Goal: Information Seeking & Learning: Learn about a topic

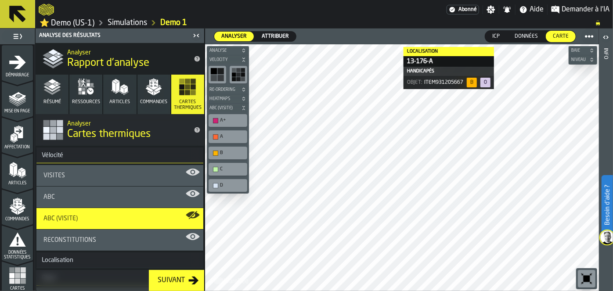
scroll to position [401, 0]
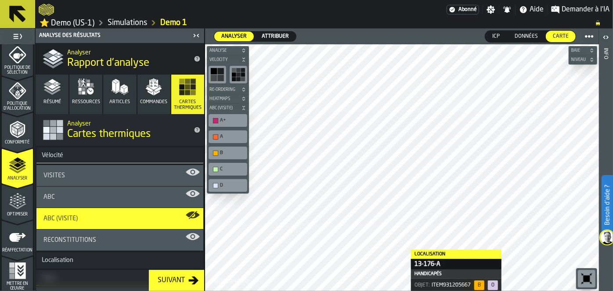
click at [51, 14] on icon "logo-header" at bounding box center [46, 10] width 15 height 12
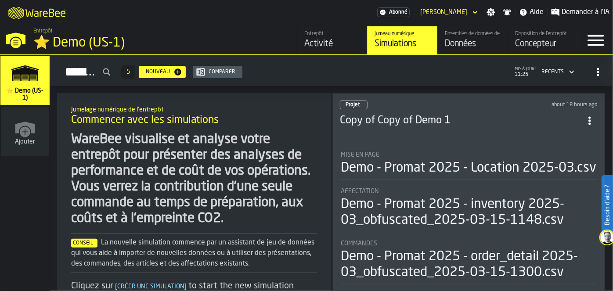
click at [11, 41] on icon "button-toggle-Close —> Warehouse Menu" at bounding box center [16, 43] width 11 height 11
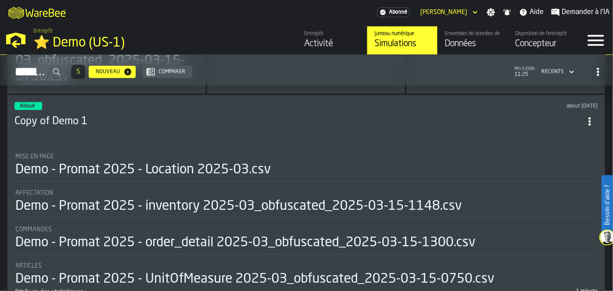
scroll to position [637, 0]
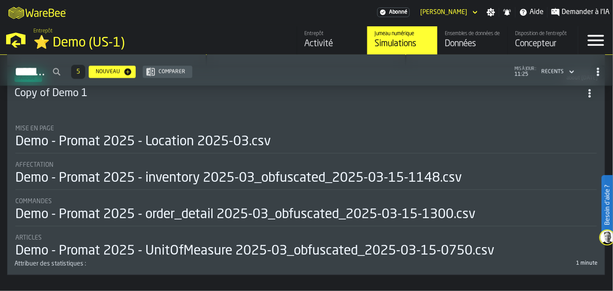
click at [102, 138] on div "Demo - Promat 2025 - Location 2025-03.csv" at bounding box center [143, 142] width 256 height 16
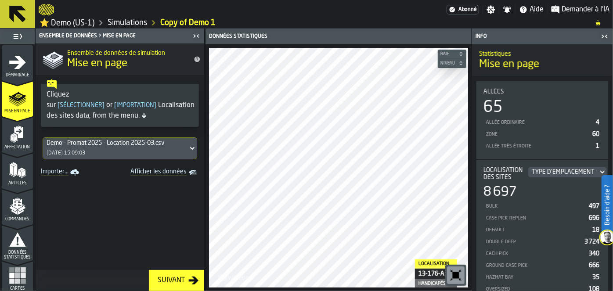
click at [9, 16] on icon at bounding box center [17, 14] width 17 height 17
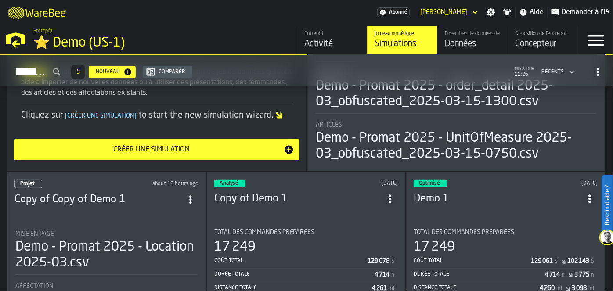
scroll to position [165, 0]
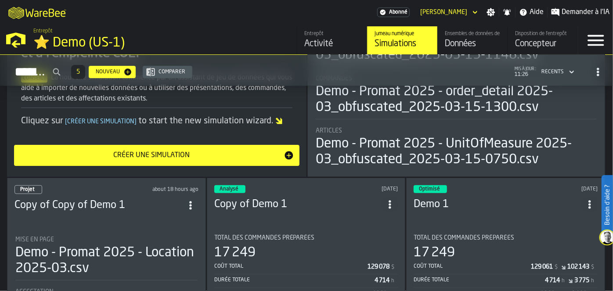
click at [189, 74] on div "Comparer" at bounding box center [172, 72] width 34 height 6
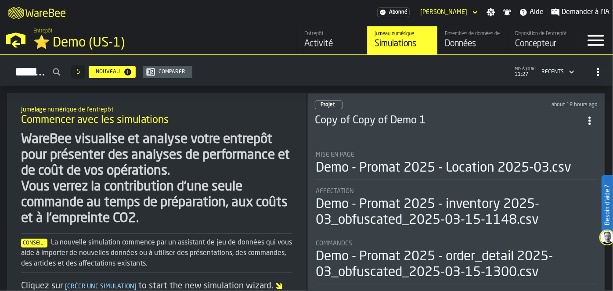
click at [564, 74] on div "Récents" at bounding box center [552, 72] width 29 height 10
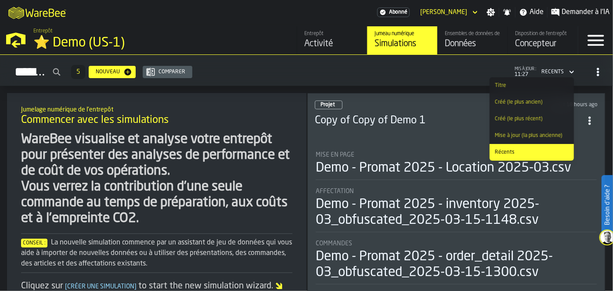
click at [564, 74] on div "Récents" at bounding box center [552, 72] width 29 height 10
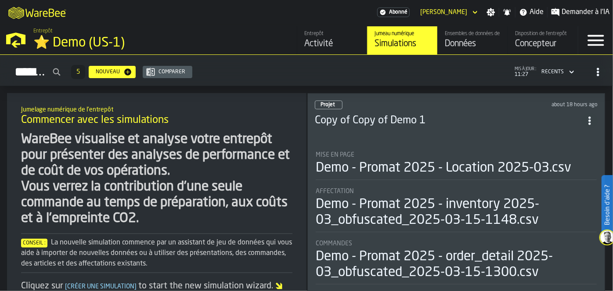
click at [598, 49] on icon "button-toggle-Menu" at bounding box center [595, 40] width 21 height 21
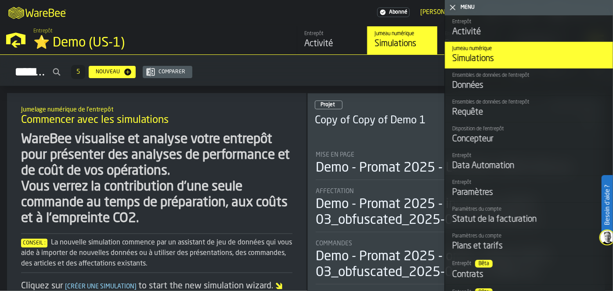
click at [451, 8] on icon "button-toggle-Fermez-moi" at bounding box center [453, 7] width 11 height 11
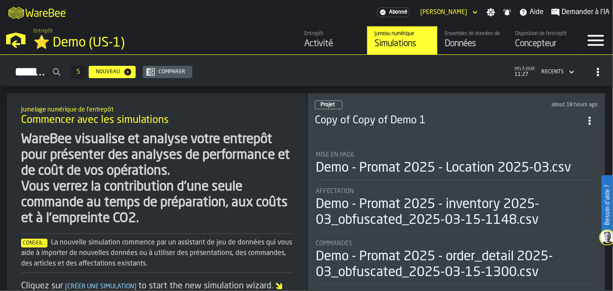
click at [563, 10] on span "Demander à l'IA" at bounding box center [586, 12] width 48 height 11
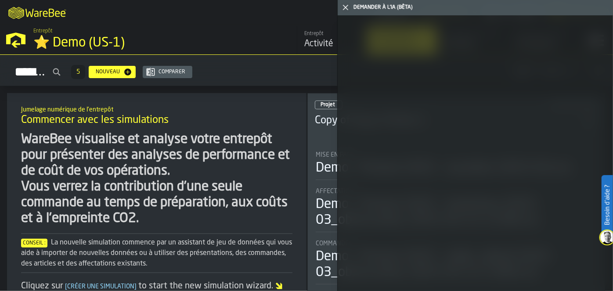
click at [261, 82] on h2 "Simulations 5 Nouveau Comparer mis à jour : 11:27 Récents" at bounding box center [306, 70] width 613 height 31
click at [347, 9] on icon "button-toggle-Fermez-moi" at bounding box center [345, 7] width 11 height 11
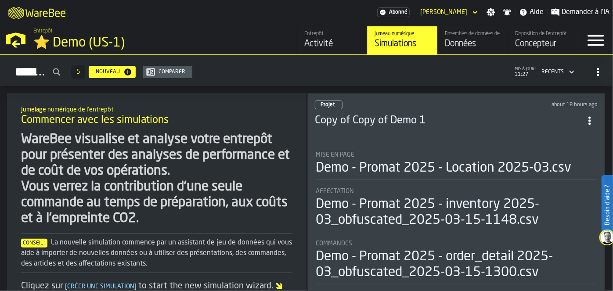
click at [320, 41] on div "Activité" at bounding box center [332, 44] width 56 height 12
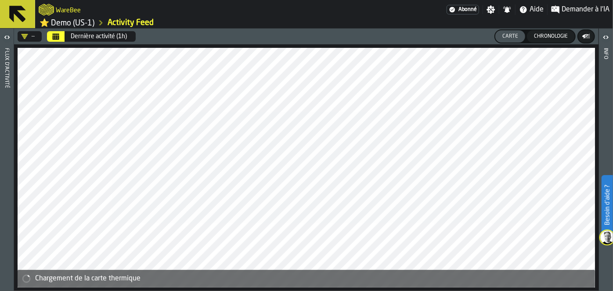
click at [51, 39] on button "Calendrier" at bounding box center [56, 36] width 18 height 11
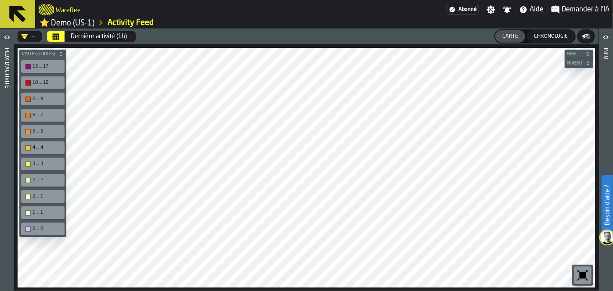
click at [29, 62] on div "13 ... 17" at bounding box center [43, 66] width 40 height 9
click at [26, 34] on icon "DropdownMenuValue-" at bounding box center [24, 36] width 7 height 7
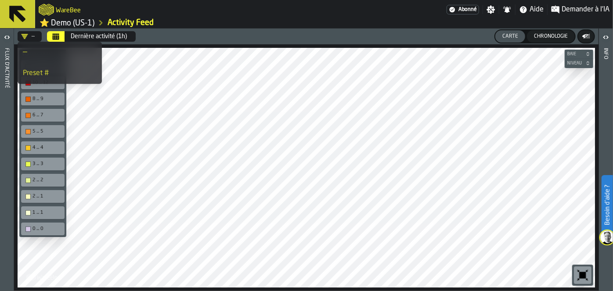
click at [26, 34] on icon "DropdownMenuValue-" at bounding box center [24, 36] width 7 height 7
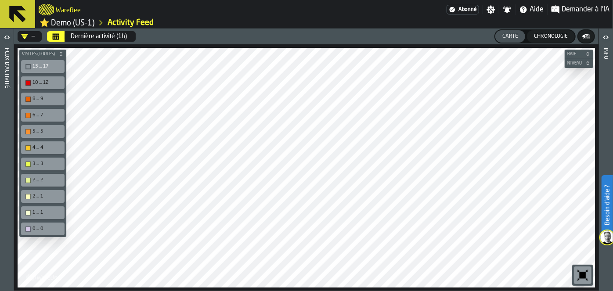
click at [57, 35] on icon "Calendrier" at bounding box center [55, 36] width 7 height 7
click at [86, 40] on button "Dernière activité (1h)" at bounding box center [98, 37] width 67 height 18
click at [22, 15] on icon at bounding box center [17, 14] width 21 height 21
click at [27, 20] on icon at bounding box center [17, 14] width 21 height 21
click at [19, 9] on icon at bounding box center [17, 14] width 17 height 17
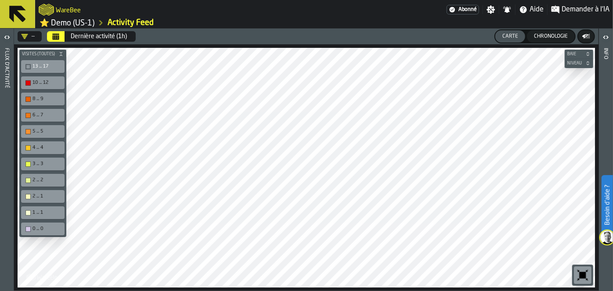
click at [54, 21] on link "⭐ Demo (US-1)" at bounding box center [67, 23] width 55 height 10
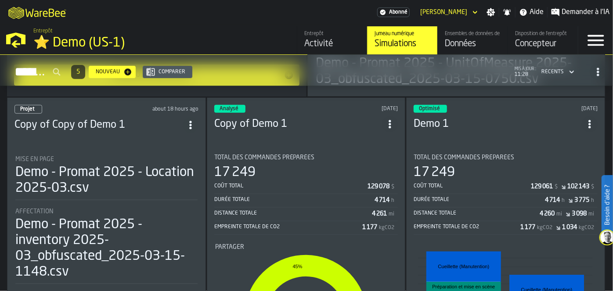
scroll to position [199, 0]
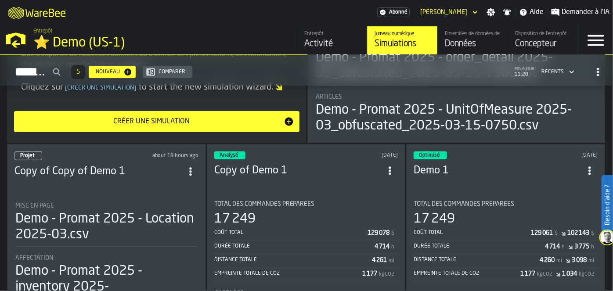
click at [444, 164] on h3 "Demo 1" at bounding box center [498, 171] width 168 height 14
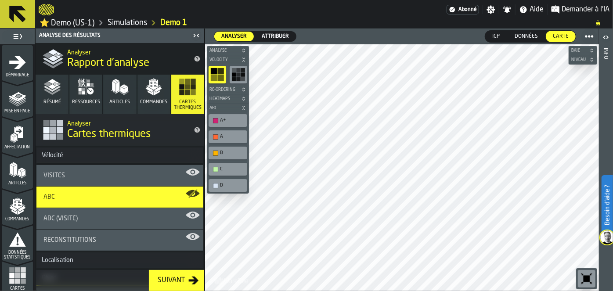
click at [28, 69] on div "Démarrage" at bounding box center [17, 66] width 31 height 24
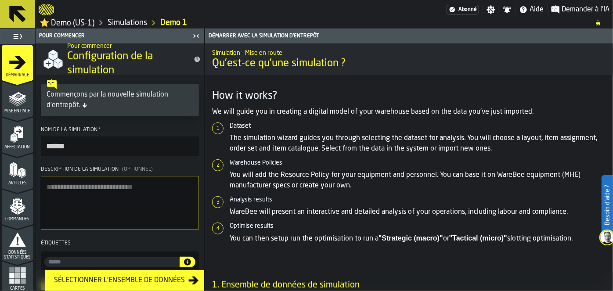
click at [11, 120] on div "Affectation" at bounding box center [17, 134] width 31 height 29
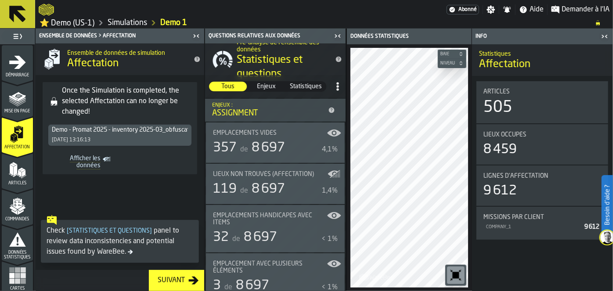
click at [11, 101] on icon "menu Mise en page" at bounding box center [18, 99] width 18 height 18
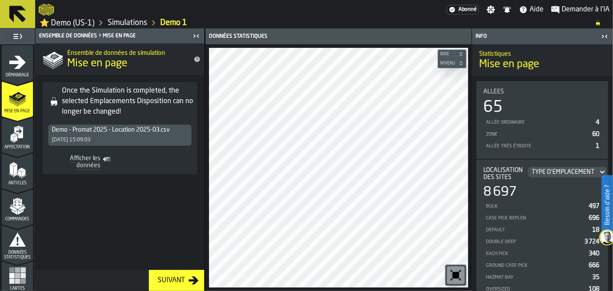
click at [21, 35] on icon "button-toggle-Basculer le menu complet" at bounding box center [17, 36] width 11 height 11
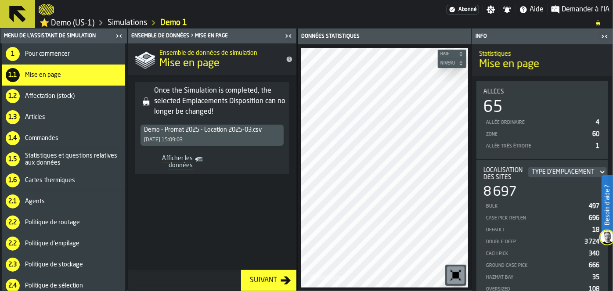
click at [290, 38] on icon "button-toggle-Fermez-moi" at bounding box center [288, 36] width 11 height 11
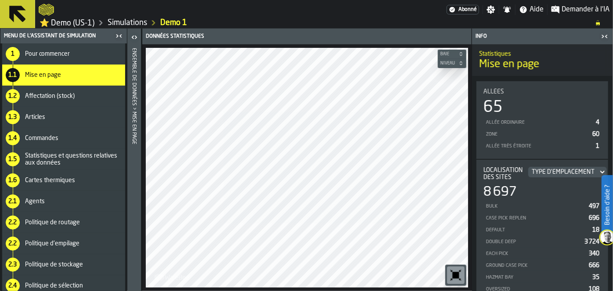
click at [34, 52] on span "Pour commencer" at bounding box center [47, 54] width 45 height 7
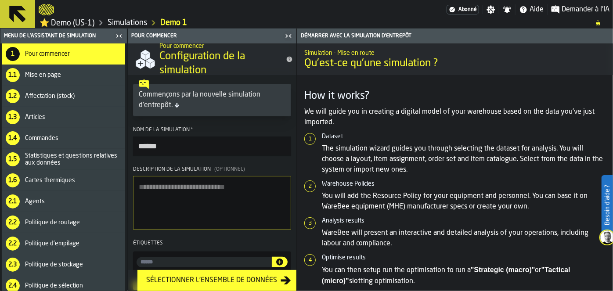
click at [42, 80] on div "1.1 Mise en page" at bounding box center [63, 75] width 123 height 21
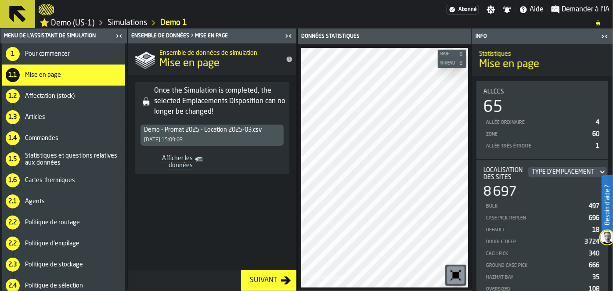
click at [38, 94] on span "Affectation (stock)" at bounding box center [50, 96] width 50 height 7
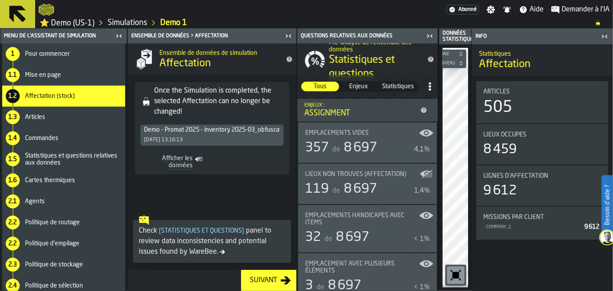
click at [40, 130] on div "1.4 Commandes" at bounding box center [63, 138] width 123 height 21
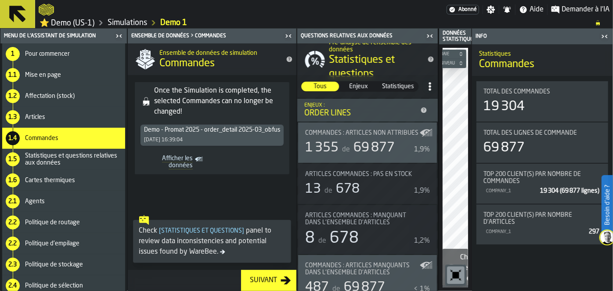
click at [51, 160] on span "Statistiques et questions relatives aux données" at bounding box center [73, 159] width 97 height 14
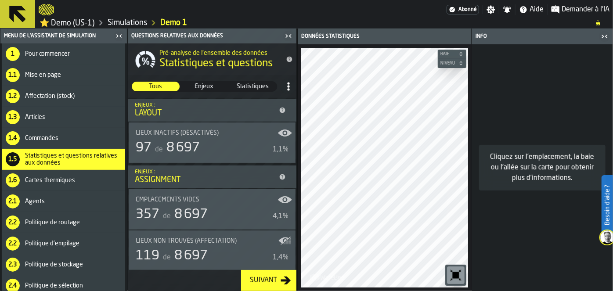
click at [61, 183] on span "Cartes thermiques" at bounding box center [50, 180] width 50 height 7
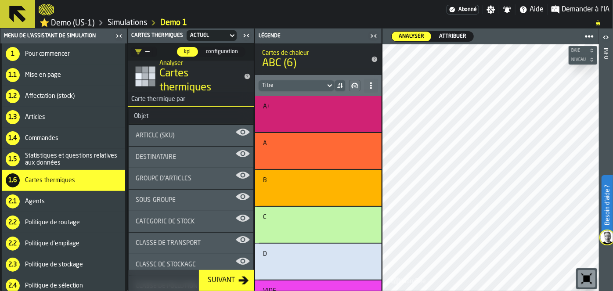
click at [148, 177] on span "Groupe d'articles" at bounding box center [164, 178] width 56 height 7
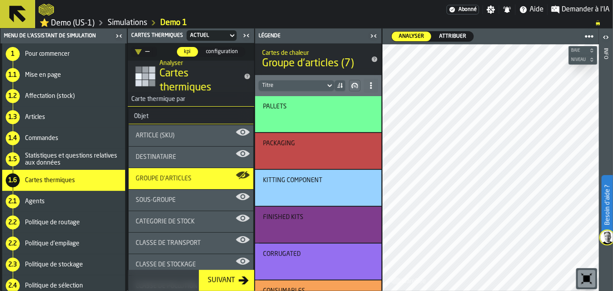
click at [158, 161] on div "Destinataire" at bounding box center [191, 157] width 125 height 21
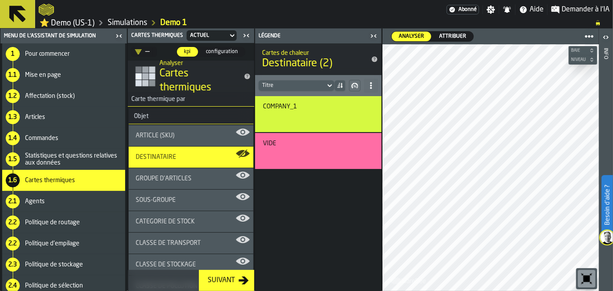
click at [159, 132] on span "Article (SKU)" at bounding box center [155, 135] width 39 height 7
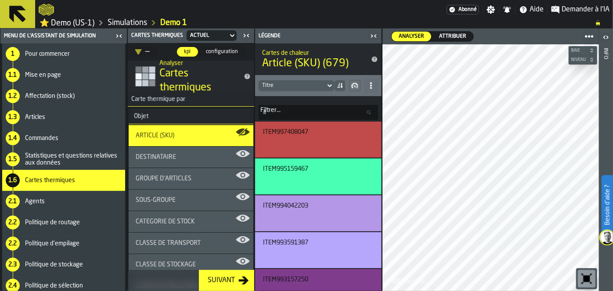
click at [169, 200] on span "sous-groupe" at bounding box center [156, 200] width 40 height 7
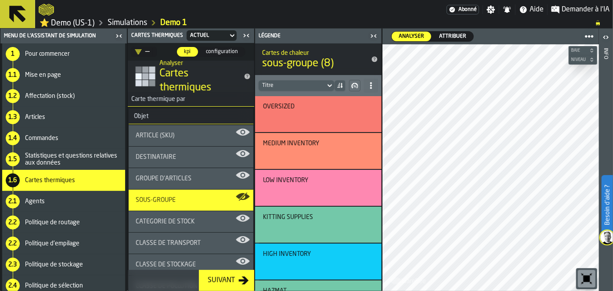
click at [172, 216] on div "Catégorie de Stock" at bounding box center [191, 221] width 125 height 21
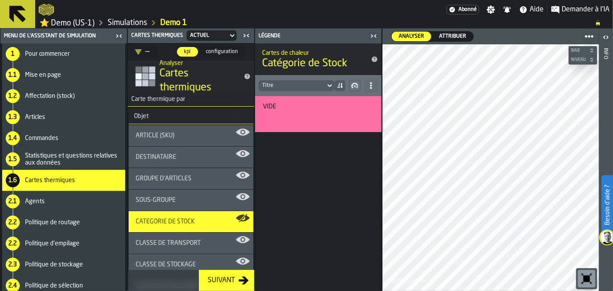
click at [171, 244] on span "Classe de Transport" at bounding box center [168, 243] width 65 height 7
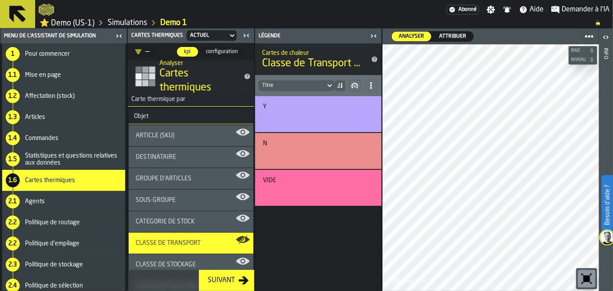
click at [245, 75] on icon "title-Cartes thermiques" at bounding box center [248, 77] width 6 height 6
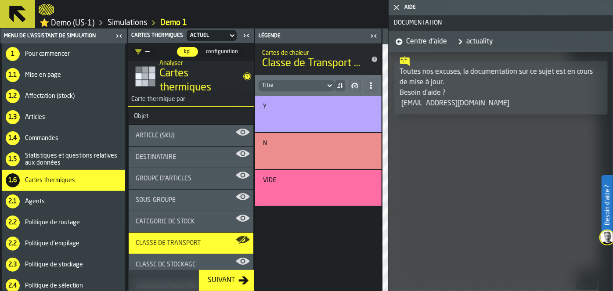
click at [245, 75] on icon "title-Cartes thermiques" at bounding box center [248, 77] width 6 height 6
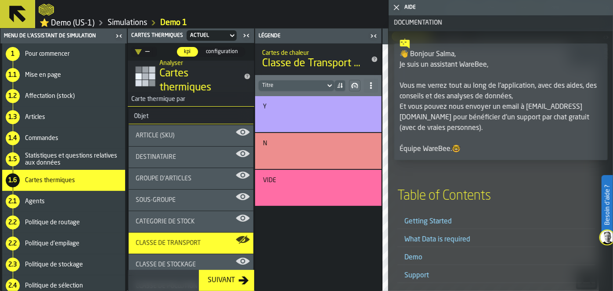
click at [394, 7] on icon "button-toggle-Fermez-moi" at bounding box center [396, 7] width 11 height 11
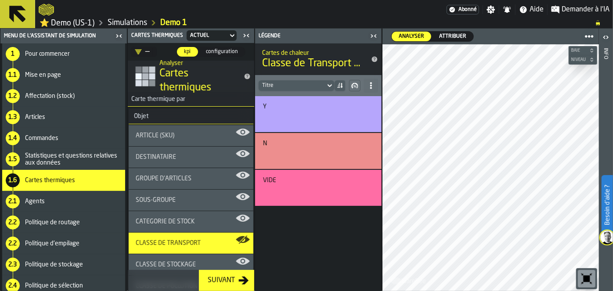
click at [562, 9] on span "Demander à l'IA" at bounding box center [586, 9] width 48 height 11
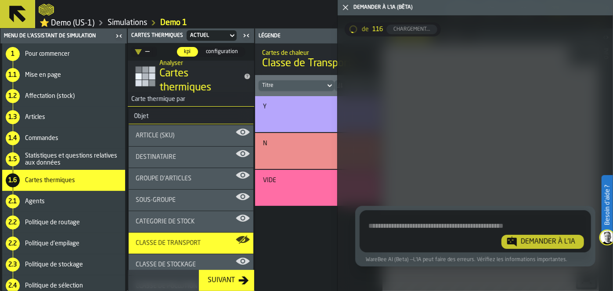
click at [41, 139] on span "Commandes" at bounding box center [41, 138] width 33 height 7
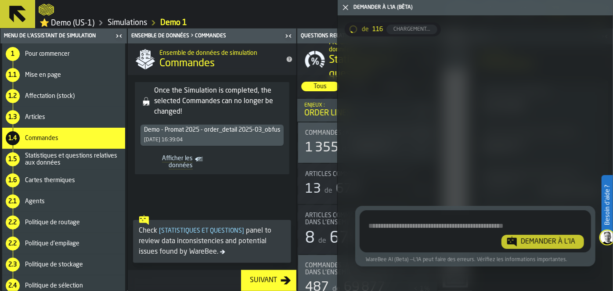
click at [405, 145] on div "de 116 Chargement..." at bounding box center [475, 105] width 275 height 166
click at [342, 8] on icon "button-toggle-Fermez-moi" at bounding box center [345, 7] width 11 height 11
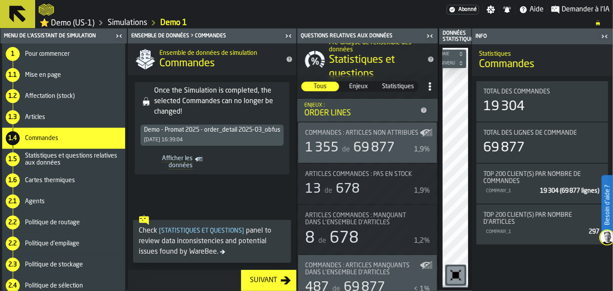
click at [65, 168] on div "1.5 Statistiques et questions relatives aux données" at bounding box center [63, 159] width 123 height 21
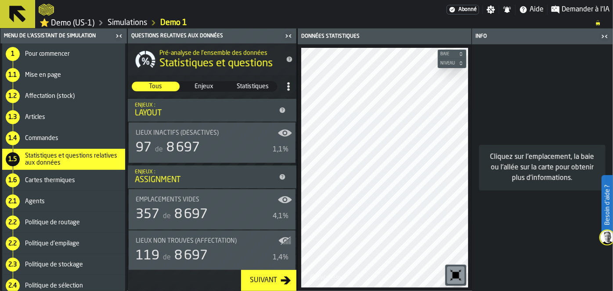
click at [280, 108] on icon at bounding box center [283, 111] width 6 height 6
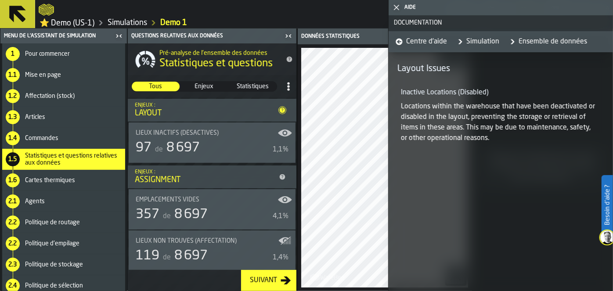
click at [199, 84] on span "Enjeux" at bounding box center [204, 86] width 47 height 9
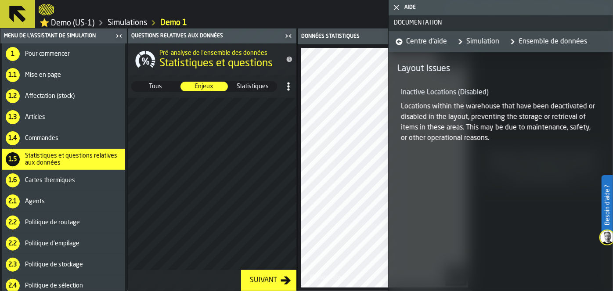
click at [256, 88] on span "Statistiques" at bounding box center [252, 86] width 47 height 9
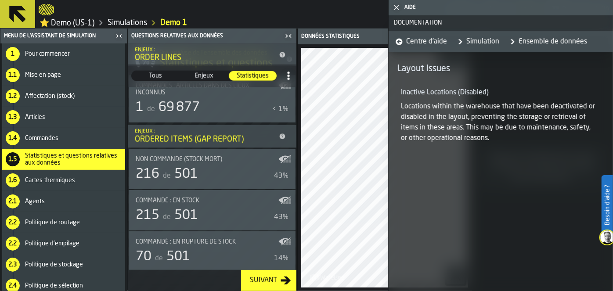
scroll to position [645, 0]
click at [275, 277] on div "Suivant" at bounding box center [263, 280] width 34 height 11
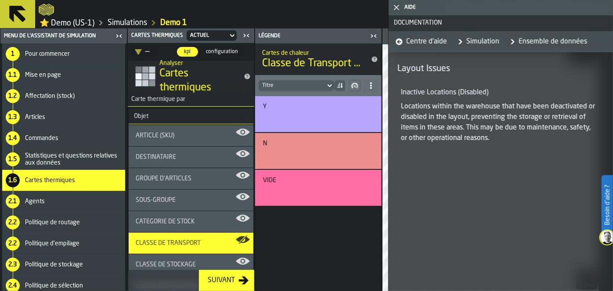
click at [397, 9] on icon "button-toggle-Fermez-moi" at bounding box center [396, 7] width 11 height 11
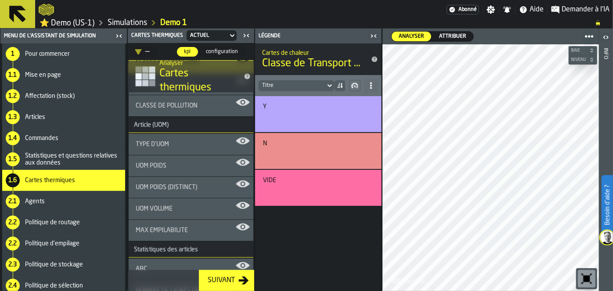
scroll to position [0, 0]
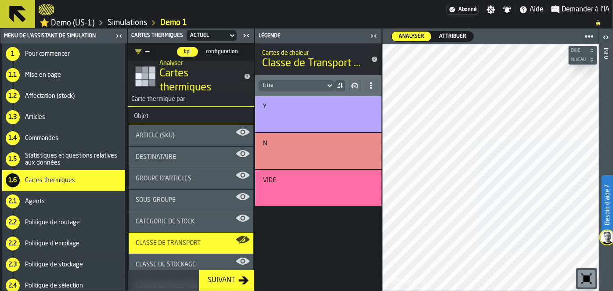
click at [74, 179] on div "Cartes thermiques" at bounding box center [73, 180] width 97 height 7
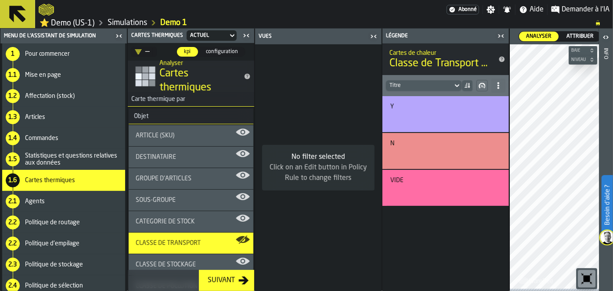
click at [74, 179] on div "Cartes thermiques" at bounding box center [73, 180] width 97 height 7
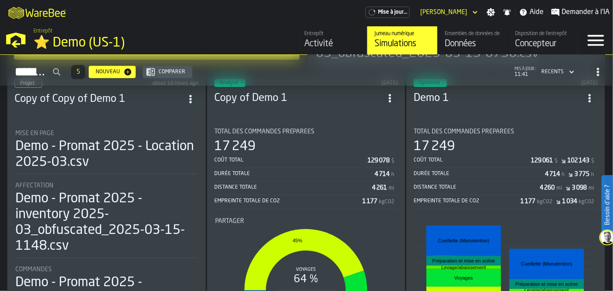
scroll to position [246, 0]
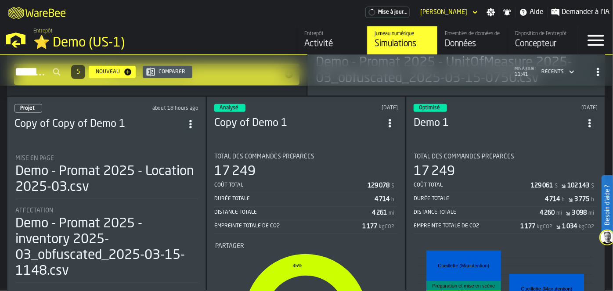
click at [436, 108] on header "Optimisé [DATE] Demo 1" at bounding box center [506, 121] width 184 height 35
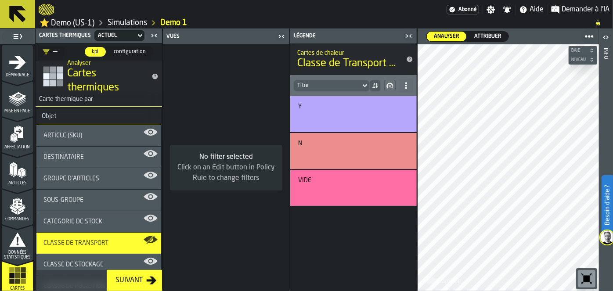
click at [9, 31] on div "button-toggle-Basculer le menu complet" at bounding box center [17, 36] width 31 height 12
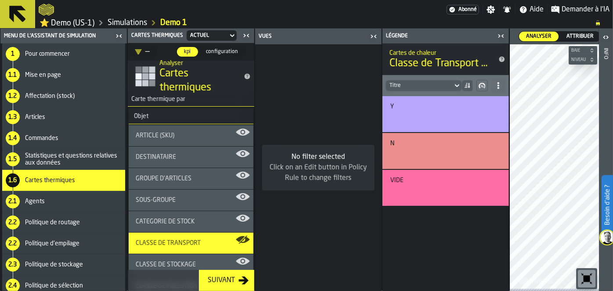
click at [69, 182] on span "Cartes thermiques" at bounding box center [50, 180] width 50 height 7
click at [149, 204] on div "sous-groupe" at bounding box center [191, 200] width 125 height 21
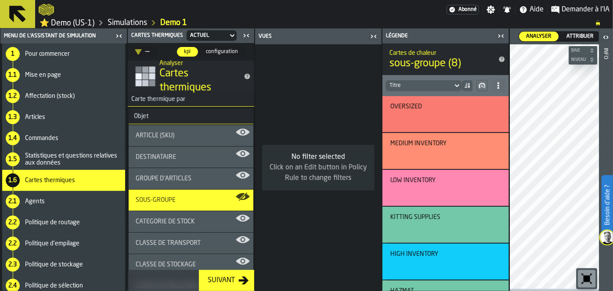
click at [152, 225] on span "Catégorie de Stock" at bounding box center [165, 221] width 59 height 7
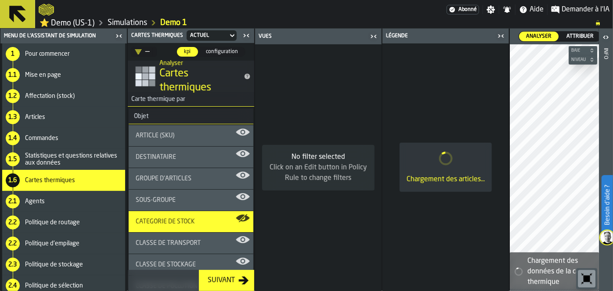
click at [141, 73] on icon "title-Cartes thermiques" at bounding box center [145, 76] width 21 height 21
click at [144, 116] on div "Objet" at bounding box center [141, 116] width 25 height 7
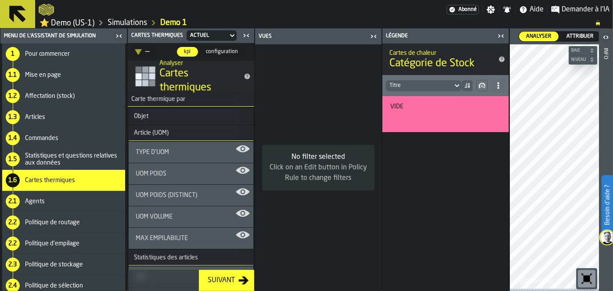
click at [505, 34] on icon "button-toggle-Fermez-moi" at bounding box center [501, 36] width 11 height 11
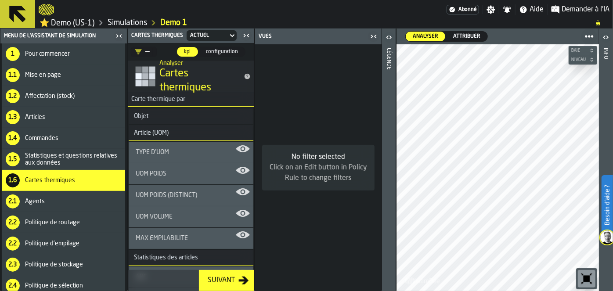
click at [369, 38] on icon "button-toggle-Fermez-moi" at bounding box center [373, 36] width 11 height 11
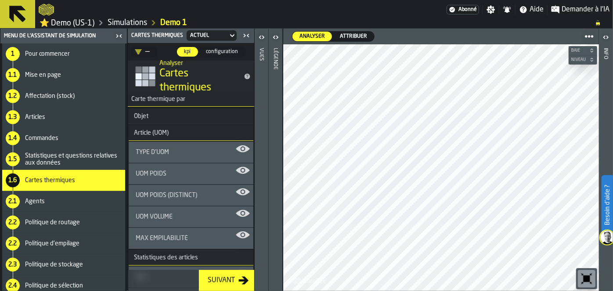
click at [157, 176] on span "UOM Poids" at bounding box center [151, 173] width 31 height 7
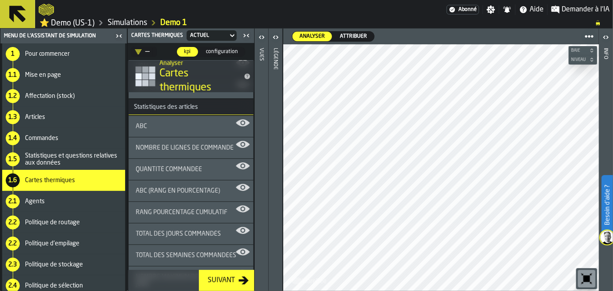
scroll to position [148, 0]
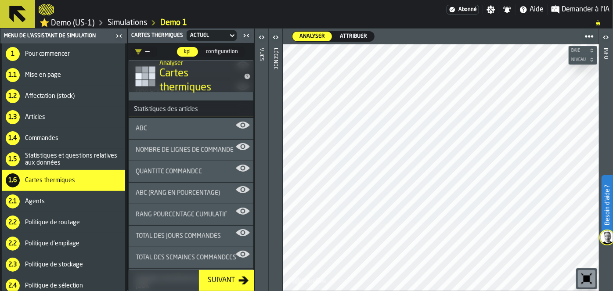
click at [179, 137] on div "ABC" at bounding box center [191, 128] width 125 height 21
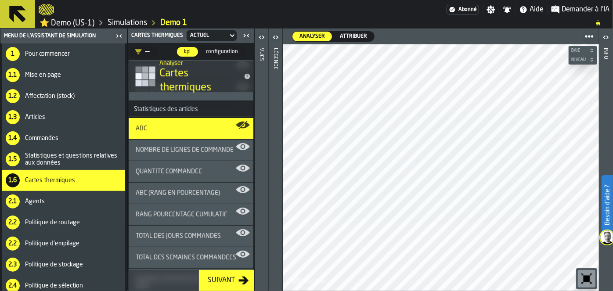
click at [200, 145] on div "Nombre de lignes de commande" at bounding box center [191, 150] width 125 height 21
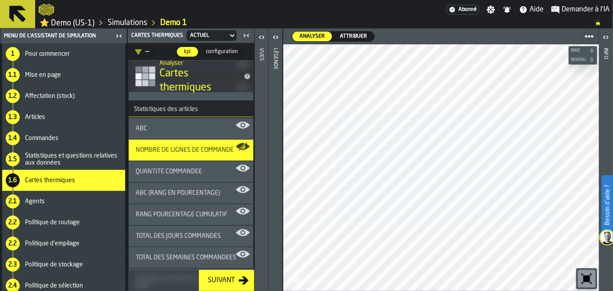
click at [182, 198] on div "ABC (Rang en Pourcentage)" at bounding box center [191, 193] width 125 height 21
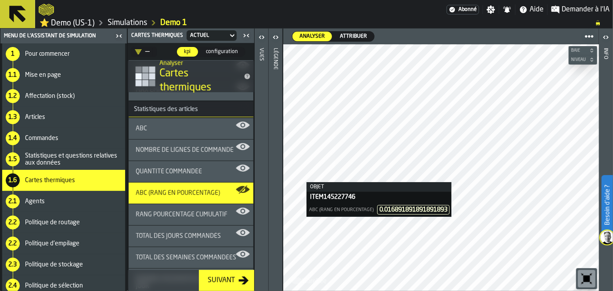
click at [276, 36] on icon "button-toggle-Ouvrir" at bounding box center [277, 37] width 2 height 3
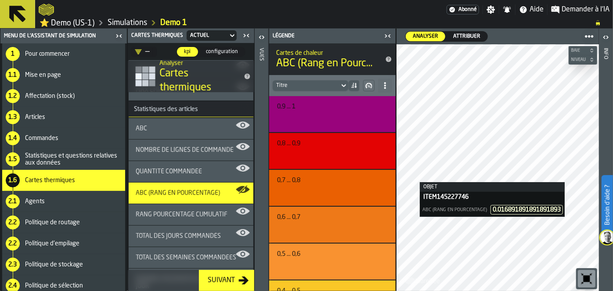
click at [171, 217] on span "Rang pourcentage cumulatif" at bounding box center [182, 214] width 92 height 7
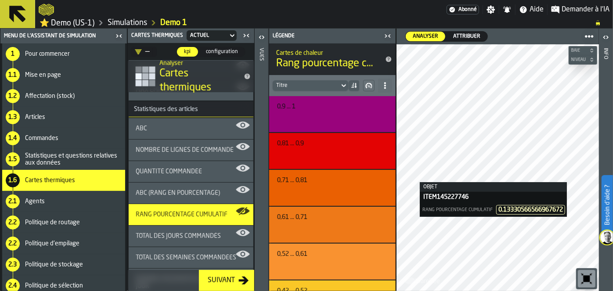
click at [177, 208] on div "Rang pourcentage cumulatif" at bounding box center [191, 214] width 125 height 21
click at [185, 233] on span "Total des jours commandés" at bounding box center [178, 236] width 85 height 7
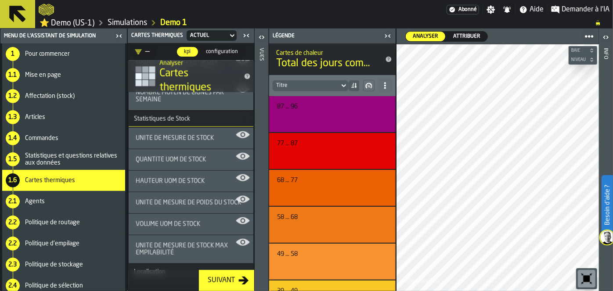
scroll to position [495, 0]
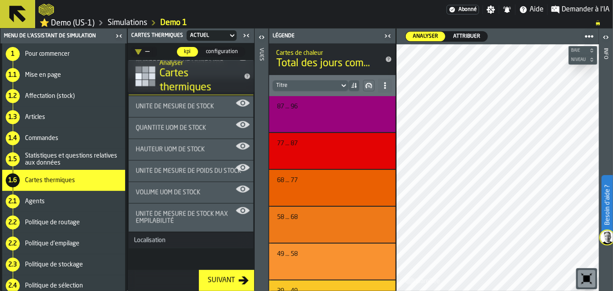
click at [183, 192] on div "Volume UOM de stock" at bounding box center [191, 192] width 125 height 21
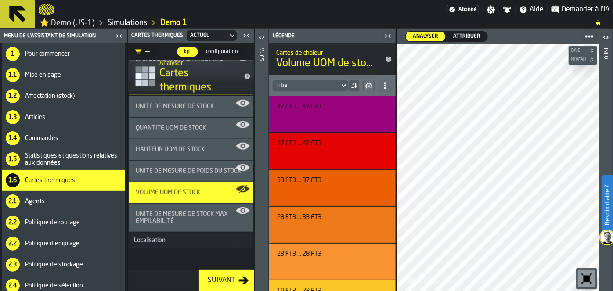
click at [61, 152] on span "Statistiques et questions relatives aux données" at bounding box center [73, 159] width 97 height 14
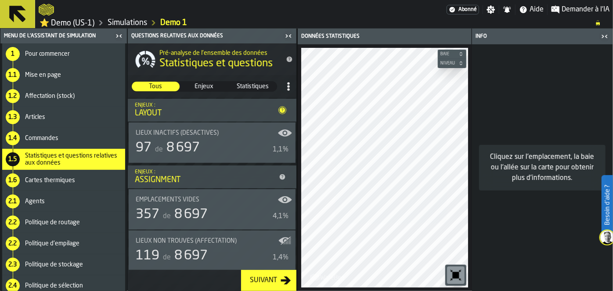
click at [34, 69] on div "1.1 Mise en page" at bounding box center [63, 75] width 123 height 21
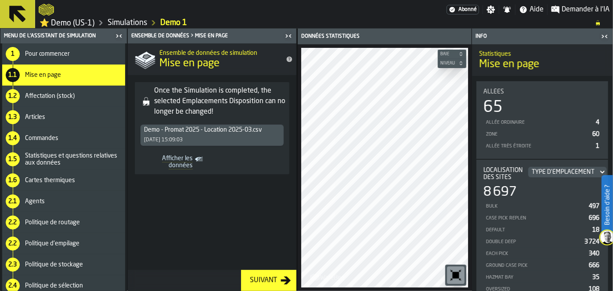
click at [33, 93] on span "Affectation (stock)" at bounding box center [50, 96] width 50 height 7
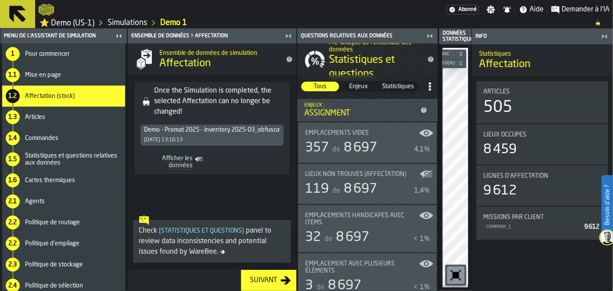
click at [288, 60] on icon "title-Affectation" at bounding box center [290, 60] width 6 height 6
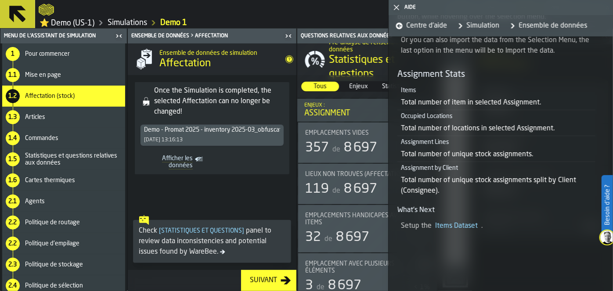
scroll to position [296, 0]
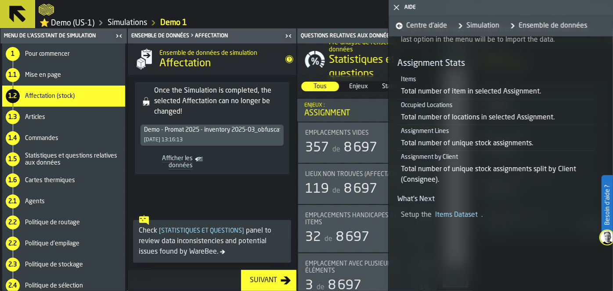
click at [52, 112] on div "1.3 Articles" at bounding box center [63, 117] width 123 height 21
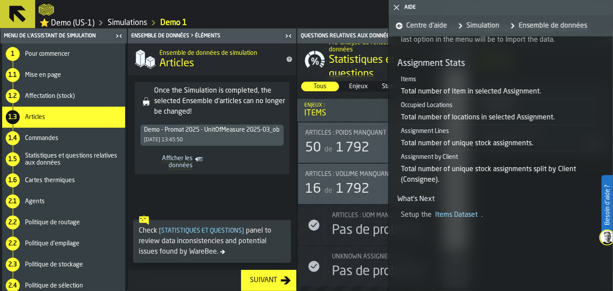
click at [291, 58] on icon "title-Articles" at bounding box center [290, 60] width 6 height 6
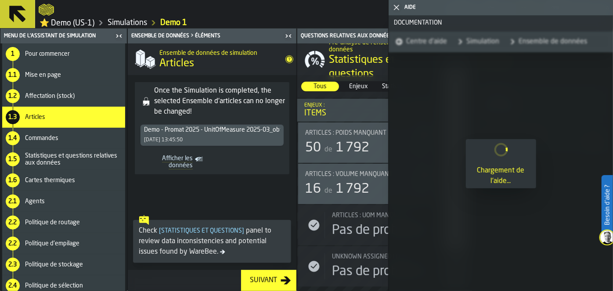
scroll to position [0, 0]
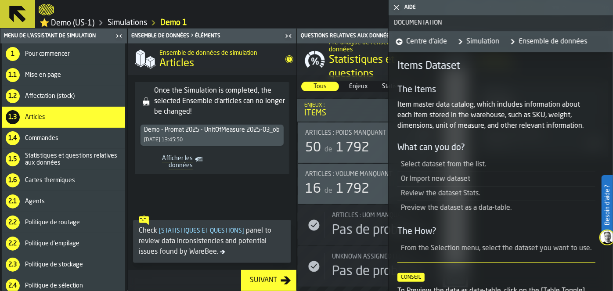
click at [49, 76] on span "Mise en page" at bounding box center [43, 75] width 36 height 7
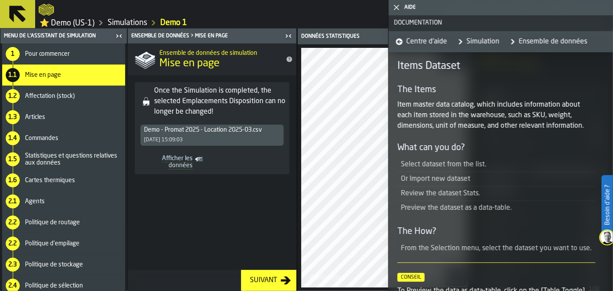
click at [53, 95] on span "Affectation (stock)" at bounding box center [50, 96] width 50 height 7
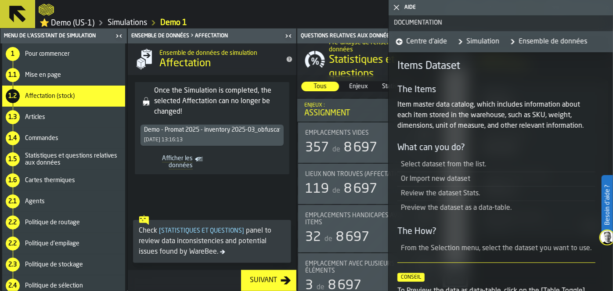
click at [287, 59] on icon "title-Affectation" at bounding box center [290, 60] width 6 height 6
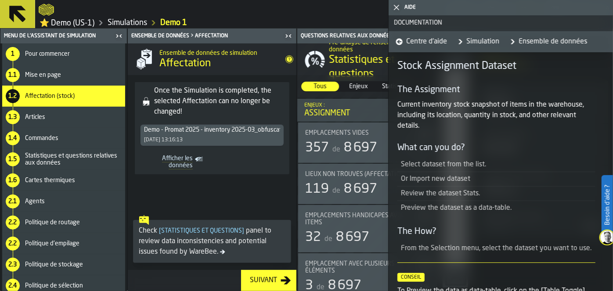
click at [37, 115] on span "Articles" at bounding box center [35, 117] width 20 height 7
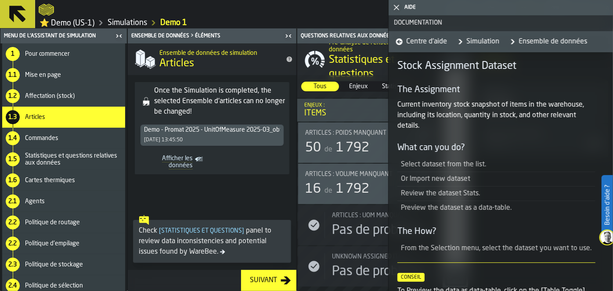
click at [37, 115] on span "Articles" at bounding box center [35, 117] width 20 height 7
click at [288, 59] on icon "title-Articles" at bounding box center [290, 60] width 6 height 6
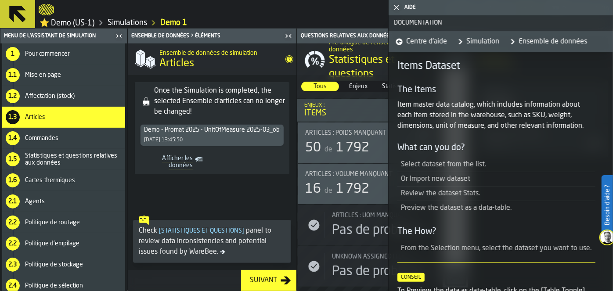
click at [53, 148] on div "1.4 Commandes" at bounding box center [63, 138] width 123 height 21
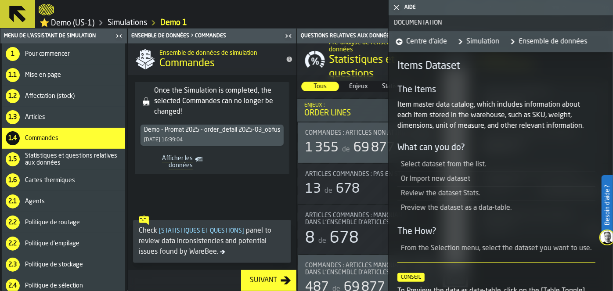
click at [290, 58] on icon "title-Commandes" at bounding box center [290, 60] width 6 height 6
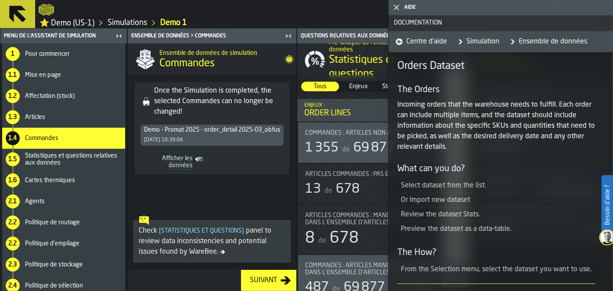
click at [79, 155] on span "Statistiques et questions relatives aux données" at bounding box center [73, 159] width 97 height 14
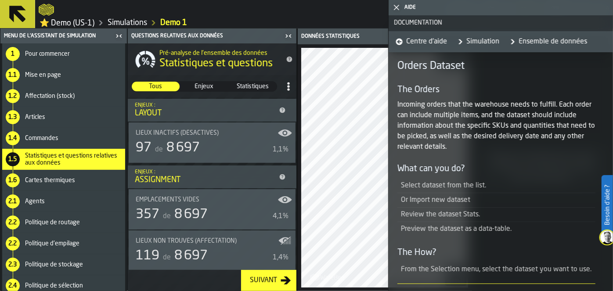
click at [287, 61] on icon "title-Statistiques et questions" at bounding box center [290, 60] width 6 height 6
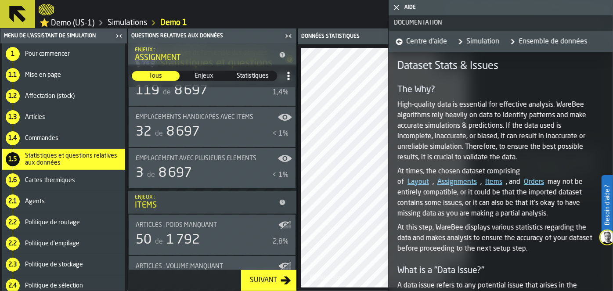
scroll to position [168, 0]
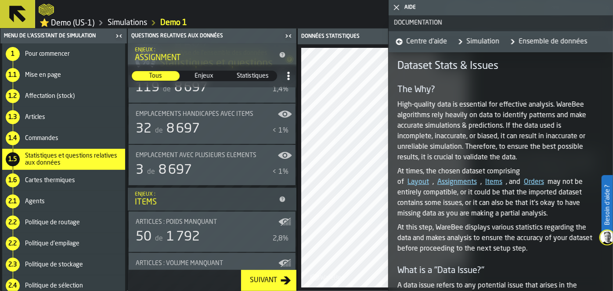
drag, startPoint x: 293, startPoint y: 115, endPoint x: 294, endPoint y: 129, distance: 13.7
click at [294, 129] on div "Pré-analyse de l'ensemble des données Statistiques et questions Tous Tous Enjeu…" at bounding box center [212, 156] width 169 height 227
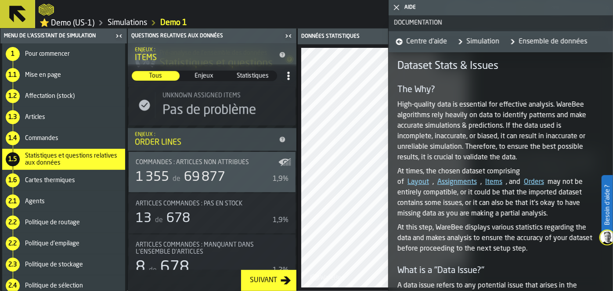
scroll to position [422, 0]
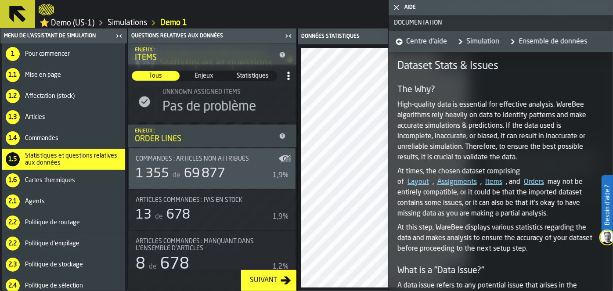
click at [281, 137] on icon at bounding box center [283, 137] width 6 height 6
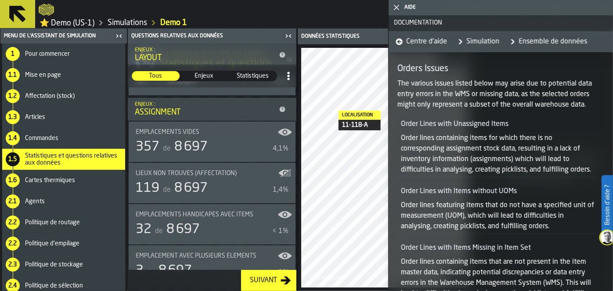
scroll to position [66, 0]
click at [71, 182] on span "Cartes thermiques" at bounding box center [50, 180] width 50 height 7
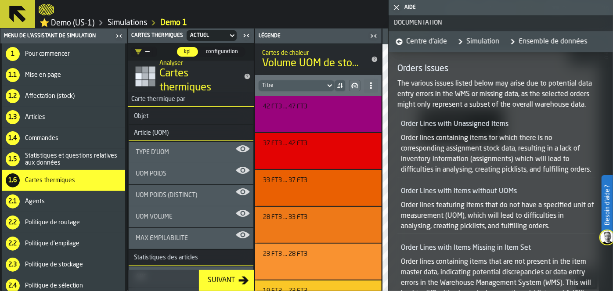
click at [245, 77] on icon "title-Cartes thermiques" at bounding box center [248, 77] width 6 height 6
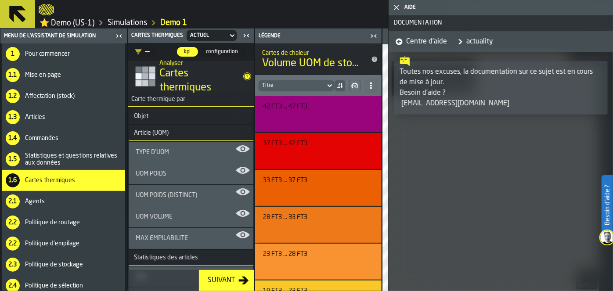
click at [373, 58] on icon "title-Volume UOM de stock (11)" at bounding box center [375, 60] width 6 height 6
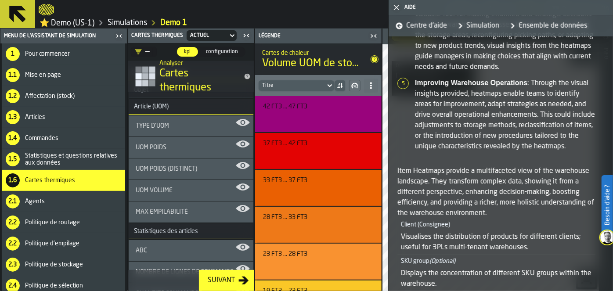
scroll to position [30, 0]
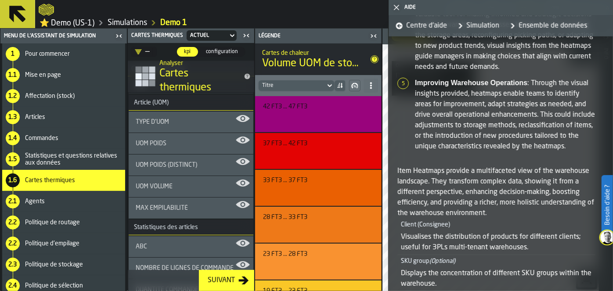
click at [205, 205] on div "Max Empilabilité" at bounding box center [191, 208] width 111 height 7
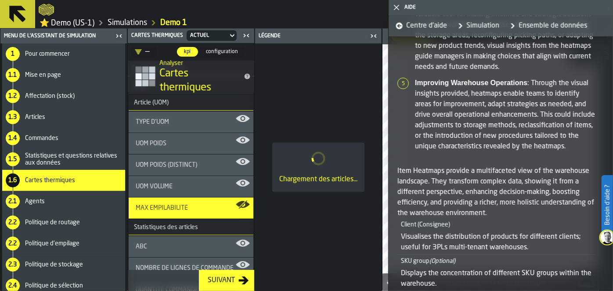
click at [394, 10] on icon "button-toggle-Fermez-moi" at bounding box center [396, 7] width 11 height 11
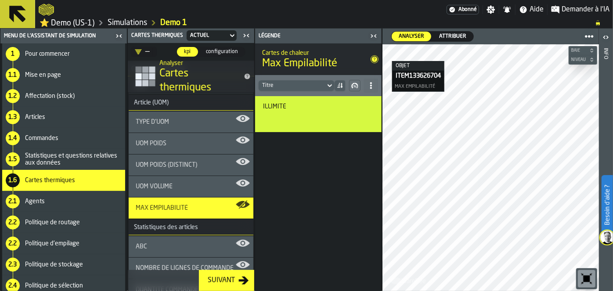
click at [170, 169] on div "UOM Poids (Distinct)" at bounding box center [191, 165] width 125 height 21
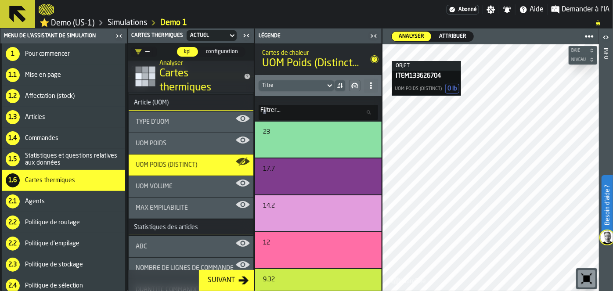
click at [177, 185] on div "UOM Volume" at bounding box center [191, 186] width 111 height 7
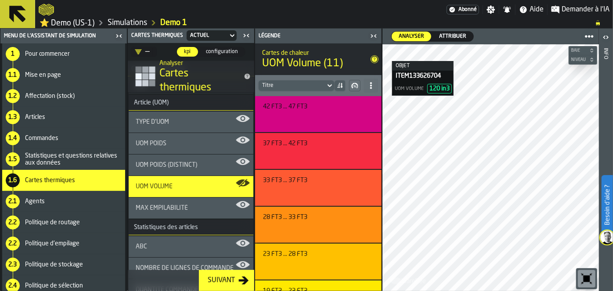
click at [162, 238] on div "ABC" at bounding box center [191, 246] width 125 height 21
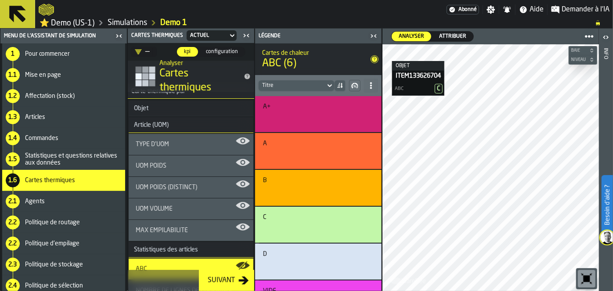
scroll to position [0, 0]
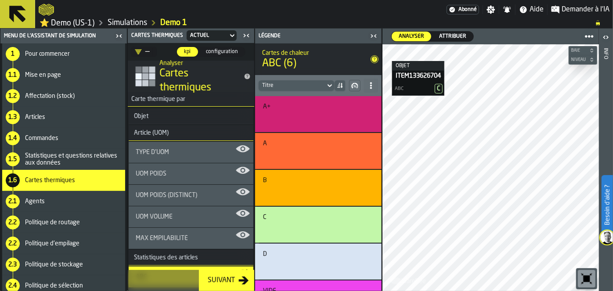
click at [176, 232] on div "Max Empilabilité" at bounding box center [191, 238] width 125 height 21
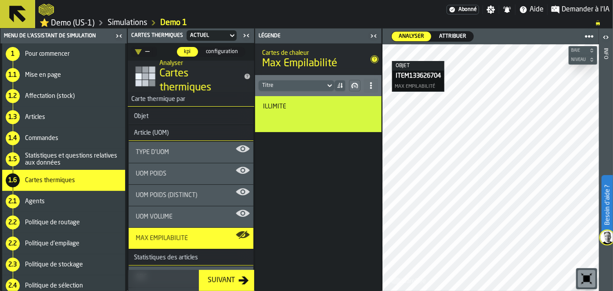
click at [374, 57] on icon "title-Max Empilabilité" at bounding box center [375, 60] width 6 height 6
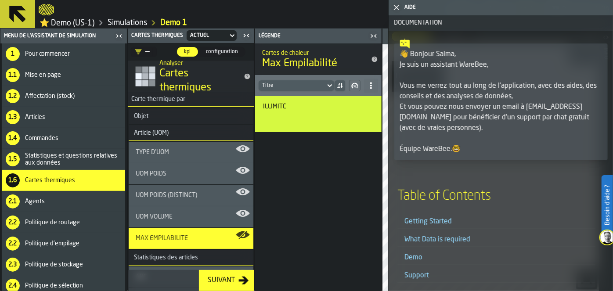
click at [374, 57] on icon "title-Max Empilabilité" at bounding box center [375, 60] width 6 height 6
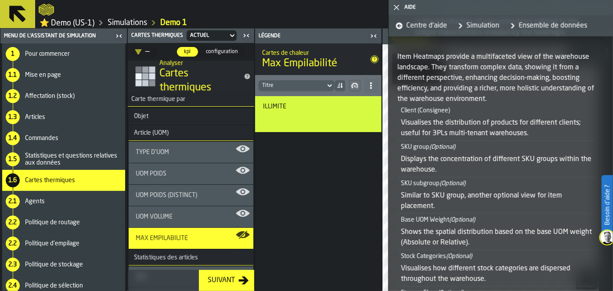
scroll to position [390, 0]
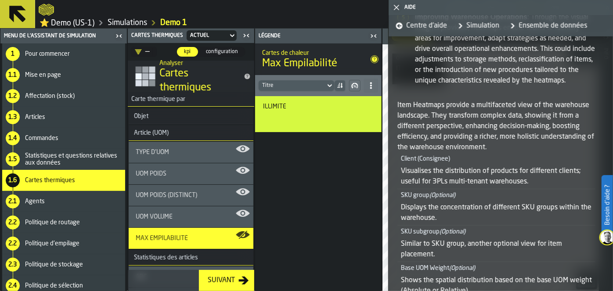
click at [401, 5] on icon "button-toggle-Fermez-moi" at bounding box center [396, 7] width 11 height 11
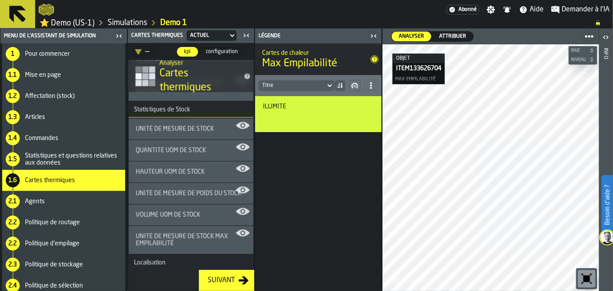
scroll to position [503, 0]
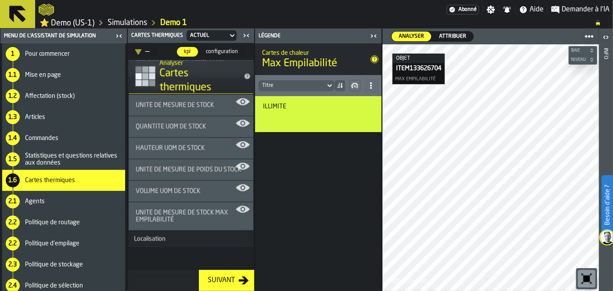
click at [215, 52] on span "configuration" at bounding box center [221, 52] width 39 height 8
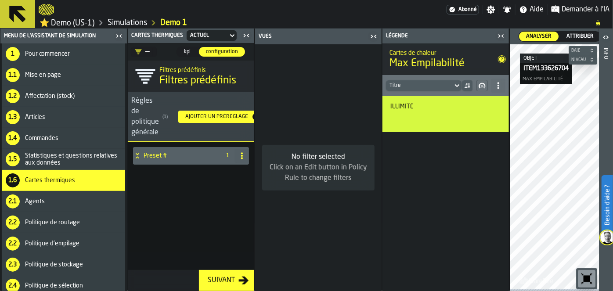
click at [184, 56] on div "kpi" at bounding box center [187, 52] width 21 height 10
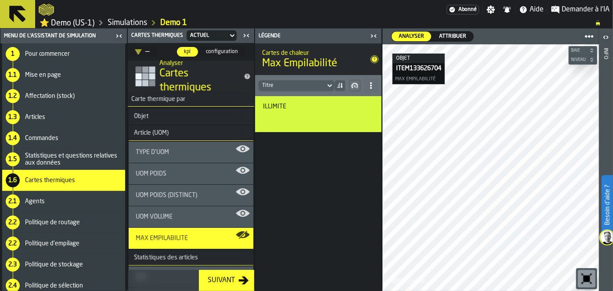
click at [42, 207] on div "2.1 Agents" at bounding box center [63, 201] width 123 height 21
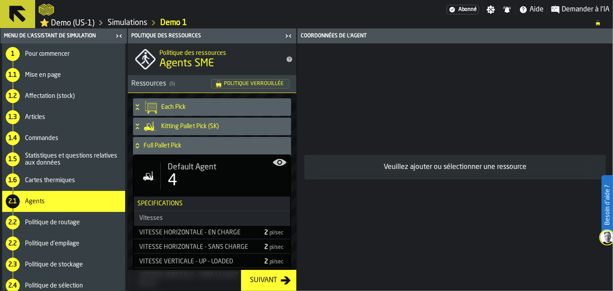
click at [287, 59] on icon "title-Agents SME" at bounding box center [290, 60] width 6 height 6
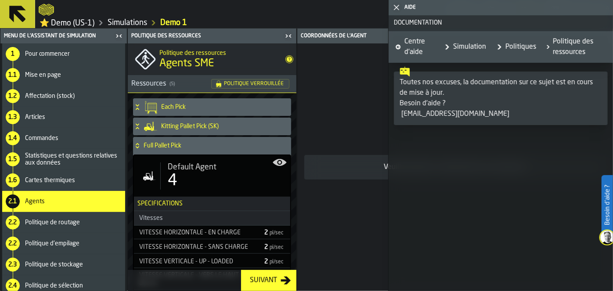
click at [55, 225] on span "Politique de routage" at bounding box center [52, 222] width 55 height 7
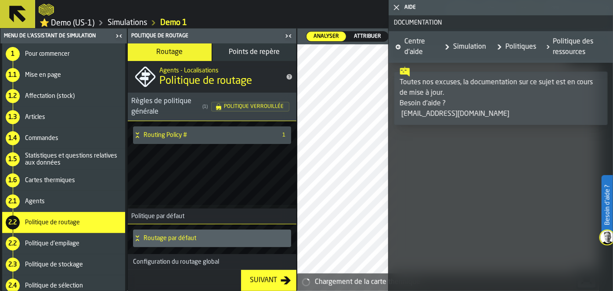
click at [289, 76] on icon "title-Politique de routage" at bounding box center [290, 77] width 6 height 6
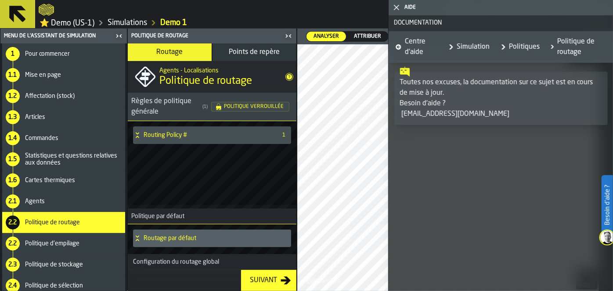
click at [214, 177] on div "Routing Policy # 1" at bounding box center [212, 163] width 169 height 84
click at [252, 53] on span "Points de repère" at bounding box center [254, 52] width 51 height 7
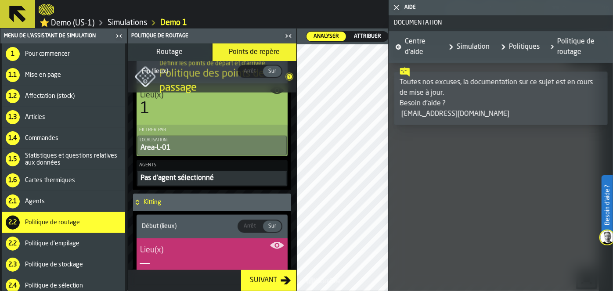
scroll to position [818, 0]
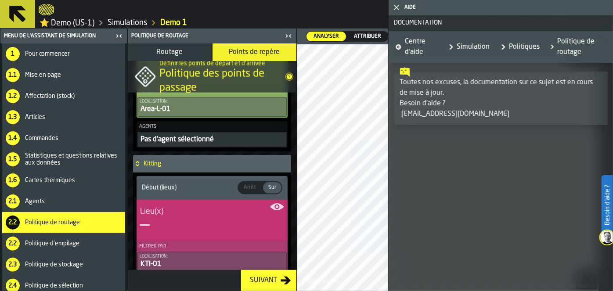
click at [65, 238] on div "2.2 Politique d'empilage" at bounding box center [63, 243] width 123 height 21
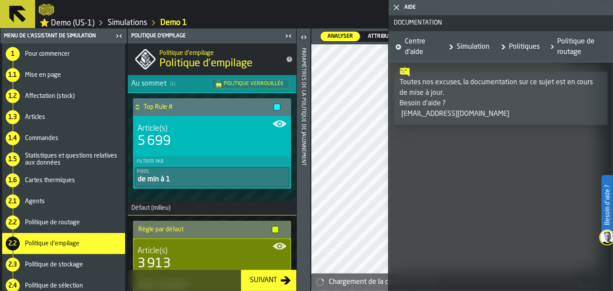
click at [287, 59] on icon "title-Politique d'empilage" at bounding box center [289, 59] width 7 height 7
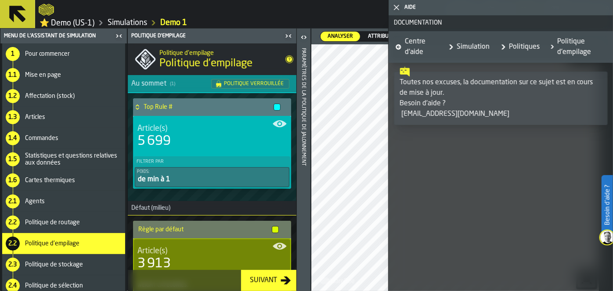
click at [393, 7] on icon "button-toggle-Fermez-moi" at bounding box center [396, 7] width 11 height 11
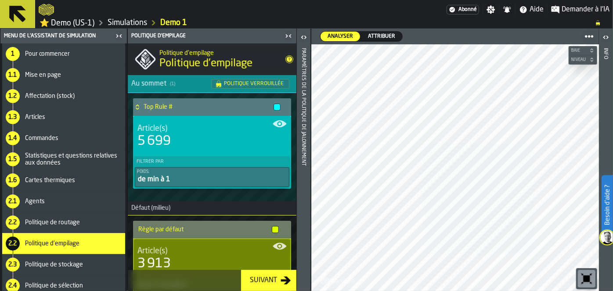
click at [287, 57] on icon "title-Politique d'empilage" at bounding box center [290, 60] width 6 height 6
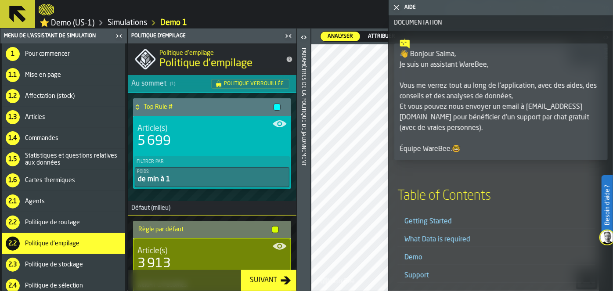
click at [396, 8] on polygon "button-toggle-Fermez-moi" at bounding box center [397, 8] width 6 height 6
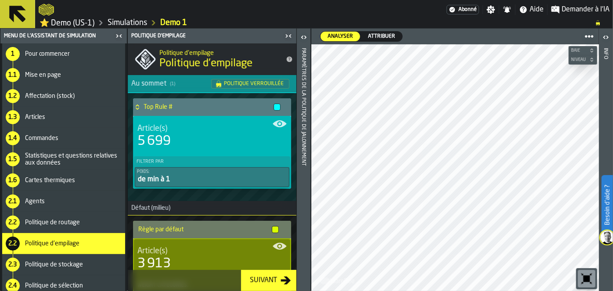
click at [286, 59] on icon "title-Politique d'empilage" at bounding box center [289, 59] width 7 height 7
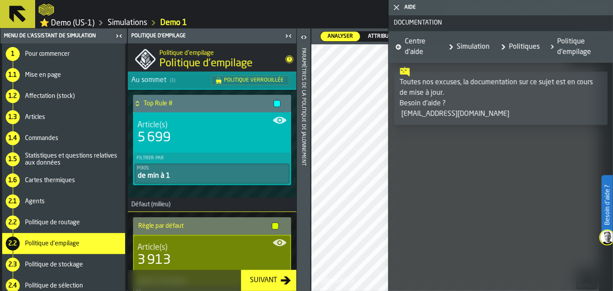
scroll to position [0, 0]
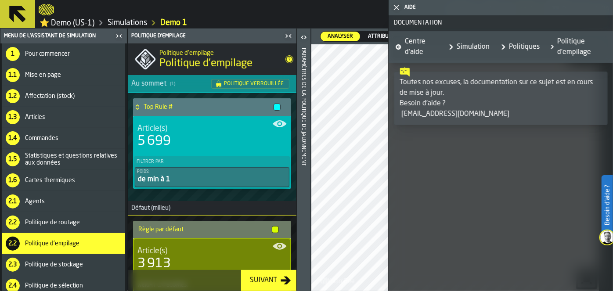
click at [72, 268] on span "Politique de stockage" at bounding box center [54, 264] width 58 height 7
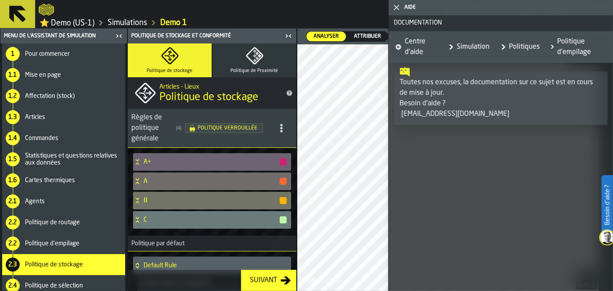
click at [399, 8] on icon "button-toggle-Fermez-moi" at bounding box center [396, 7] width 11 height 11
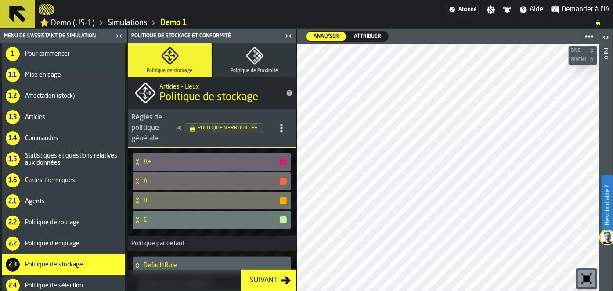
click at [287, 94] on icon "title-Politique de stockage" at bounding box center [290, 93] width 6 height 6
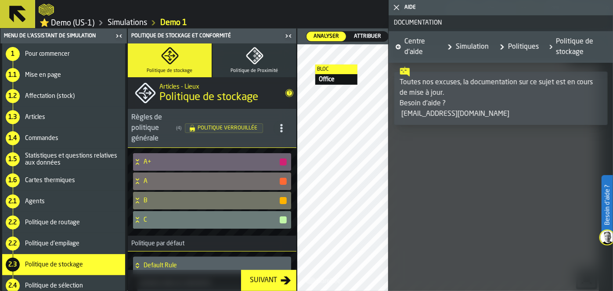
click at [393, 5] on icon "button-toggle-Fermez-moi" at bounding box center [396, 7] width 11 height 11
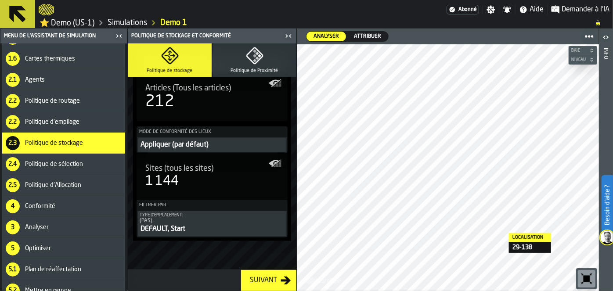
scroll to position [122, 0]
click at [50, 158] on div "2.4 Politique de sélection" at bounding box center [63, 164] width 123 height 21
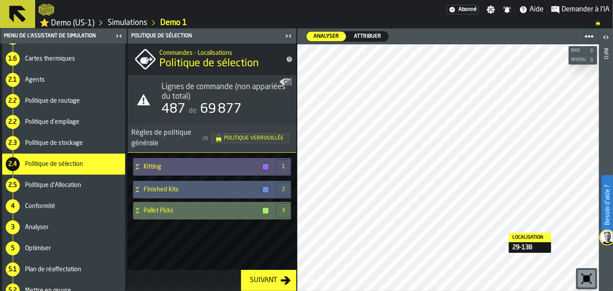
click at [287, 59] on icon "title-Politique de sélection" at bounding box center [290, 60] width 6 height 6
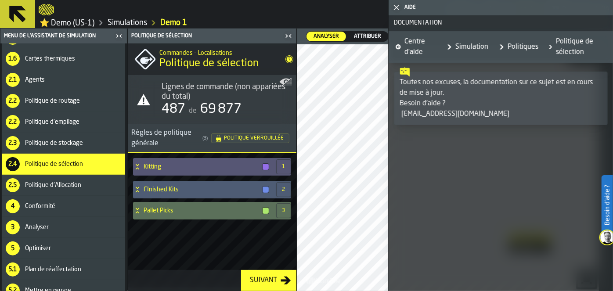
click at [287, 59] on icon "title-Politique de sélection" at bounding box center [290, 60] width 6 height 6
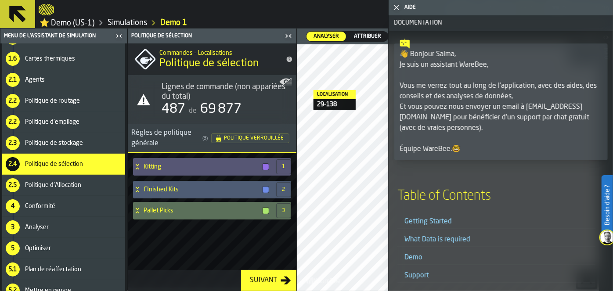
click at [395, 6] on icon "button-toggle-Fermez-moi" at bounding box center [396, 7] width 11 height 11
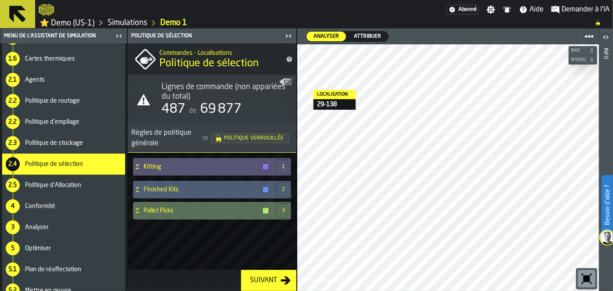
click at [76, 179] on div "2.5 Politique d'Allocation" at bounding box center [63, 185] width 123 height 21
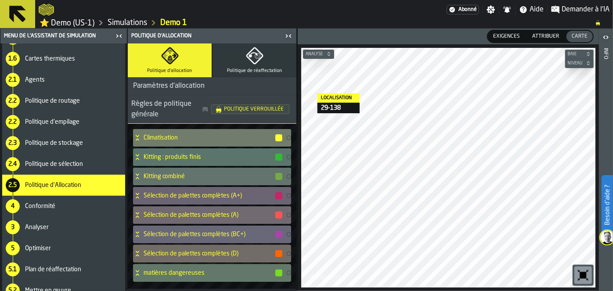
click at [58, 205] on div "Conformité" at bounding box center [73, 206] width 97 height 7
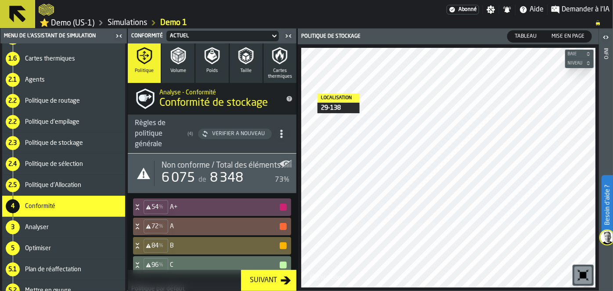
click at [287, 99] on icon "title-Conformité de stockage" at bounding box center [290, 99] width 6 height 6
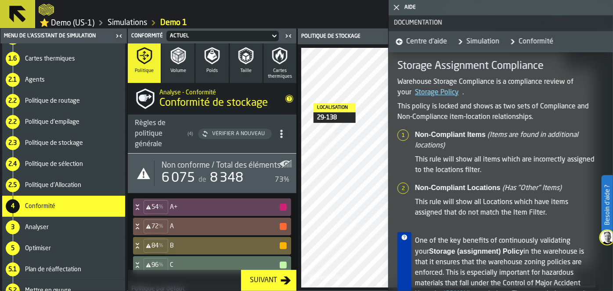
click at [23, 231] on div "Analyser" at bounding box center [72, 227] width 98 height 7
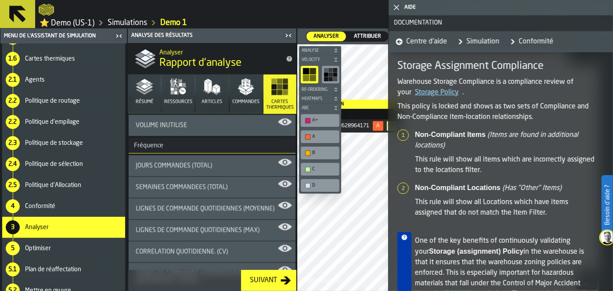
scroll to position [525, 0]
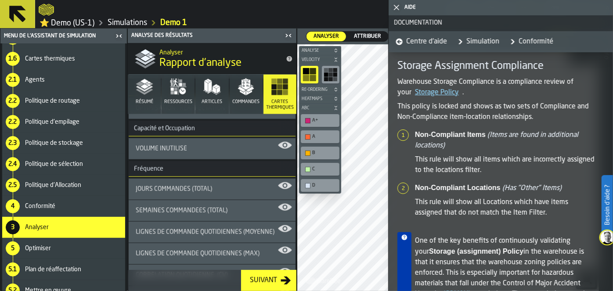
click at [45, 209] on span "Conformité" at bounding box center [40, 206] width 30 height 7
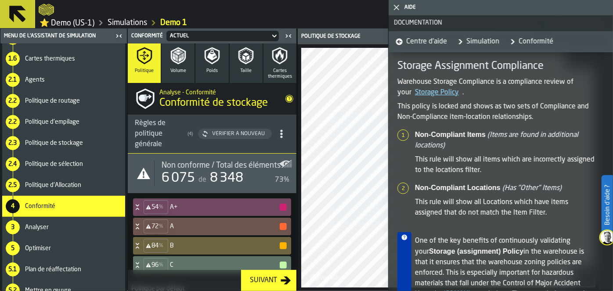
click at [138, 209] on icon at bounding box center [137, 207] width 9 height 7
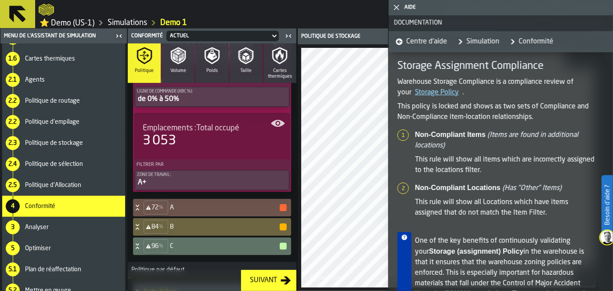
scroll to position [200, 0]
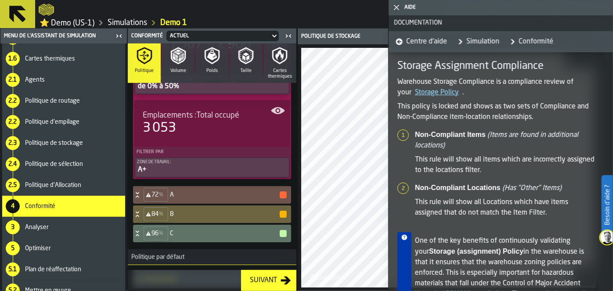
click at [394, 8] on icon "button-toggle-Fermez-moi" at bounding box center [396, 7] width 11 height 11
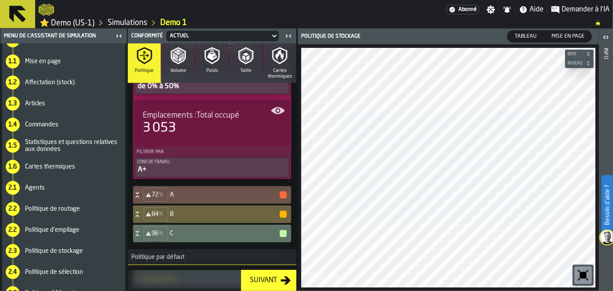
scroll to position [0, 0]
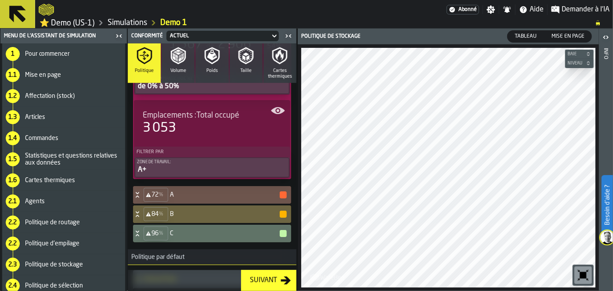
drag, startPoint x: 123, startPoint y: 133, endPoint x: 122, endPoint y: 188, distance: 55.4
click at [122, 188] on ul "1 Pour commencer 1.1 Mise en page 1.2 Affectation (stock) 1.3 Articles 1.4 Comm…" at bounding box center [63, 232] width 126 height 379
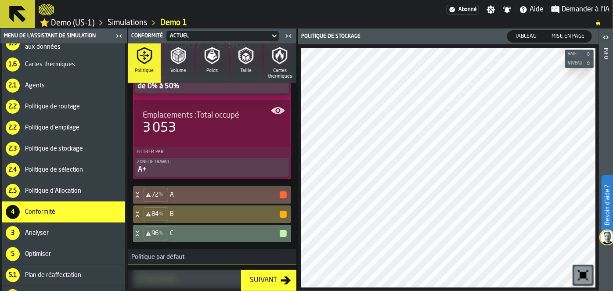
scroll to position [131, 0]
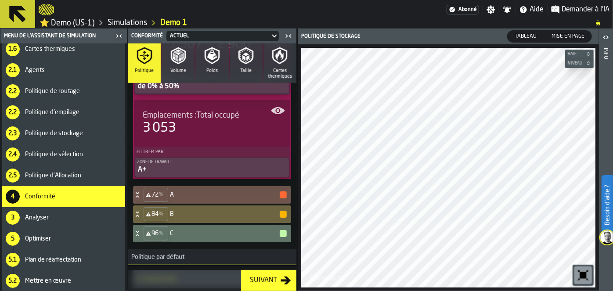
click at [67, 258] on span "Plan de réaffectation" at bounding box center [53, 259] width 56 height 7
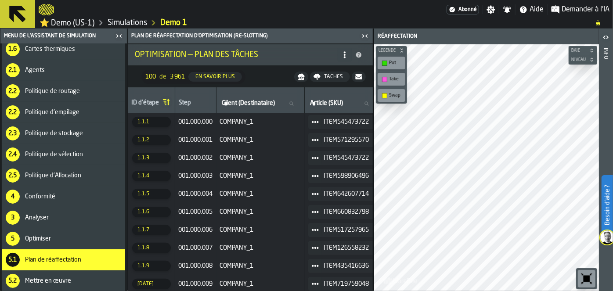
click at [366, 36] on icon "bouton-bascule-Fermez-moi" at bounding box center [367, 35] width 2 height 3
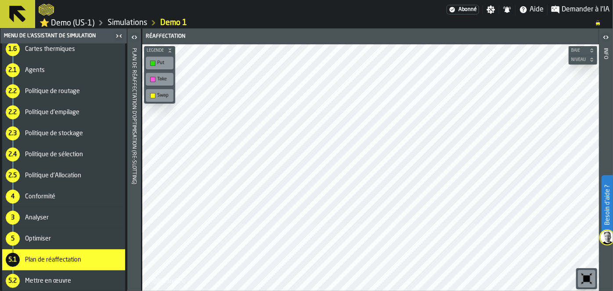
click at [56, 281] on span "Mettre en œuvre" at bounding box center [48, 281] width 46 height 7
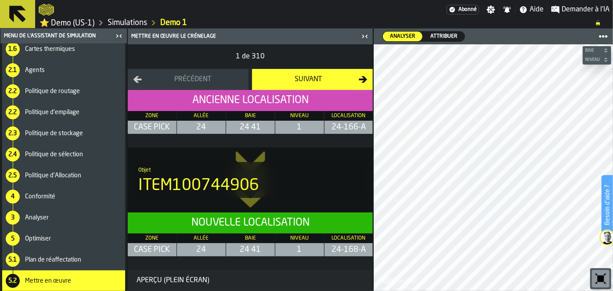
click at [437, 34] on span "Attribuer" at bounding box center [444, 37] width 34 height 8
click at [22, 11] on icon at bounding box center [17, 14] width 21 height 21
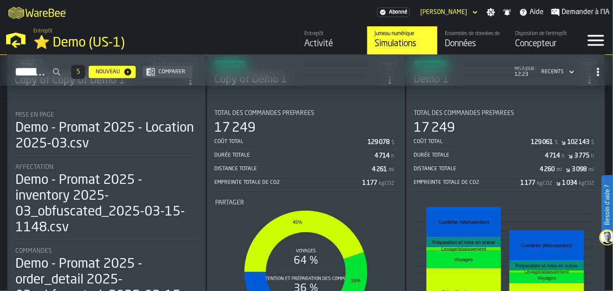
scroll to position [296, 0]
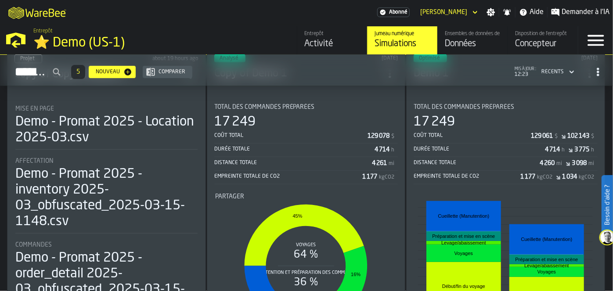
click at [511, 131] on div "Coût total 129 061 $ 102 143 $" at bounding box center [506, 137] width 184 height 13
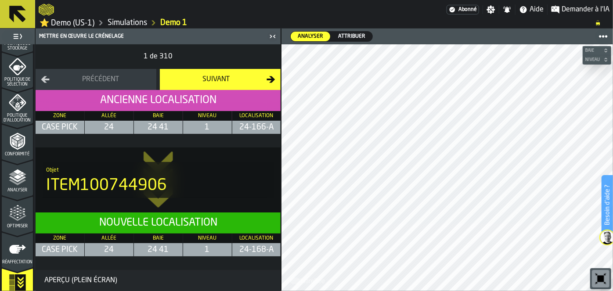
scroll to position [401, 0]
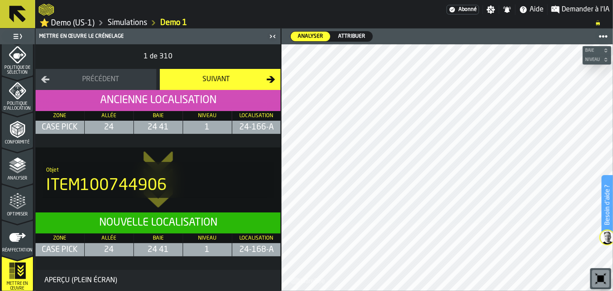
click at [13, 242] on icon "menu Réaffectation" at bounding box center [18, 238] width 18 height 18
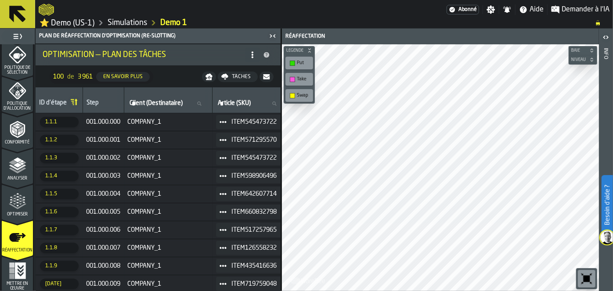
click at [89, 232] on div "001 . 000 . 006" at bounding box center [104, 230] width 34 height 7
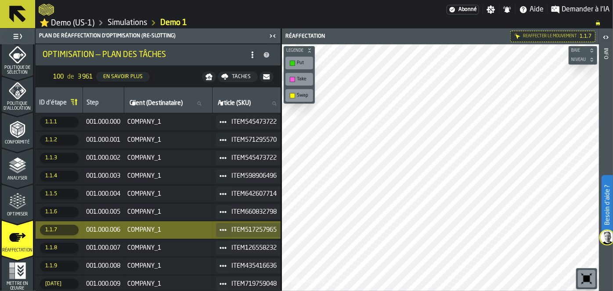
click at [134, 123] on span "COMPANY_1" at bounding box center [168, 122] width 81 height 7
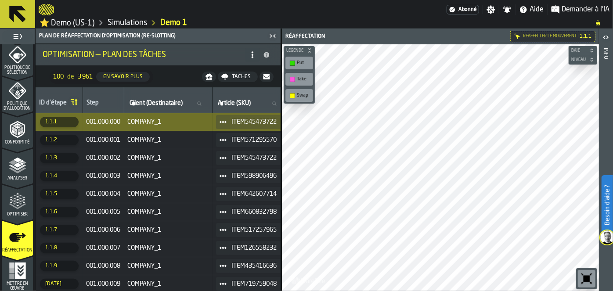
click at [278, 108] on div "Plan de réaffectation d'optimisation (Re-Slotting) Optimisation — Plan des Tâch…" at bounding box center [158, 160] width 246 height 263
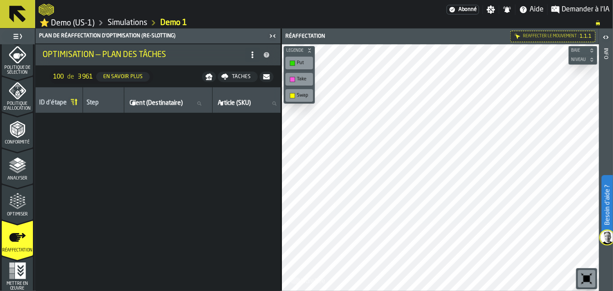
scroll to position [0, 0]
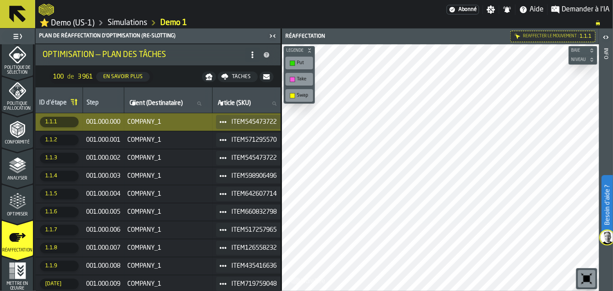
click at [146, 165] on td "COMPANY_1" at bounding box center [168, 158] width 88 height 18
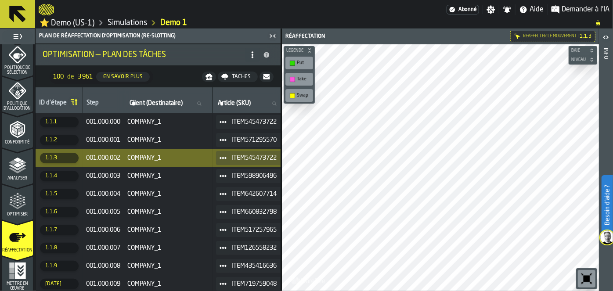
click at [13, 200] on polygon "menu Optimiser" at bounding box center [14, 201] width 2 height 2
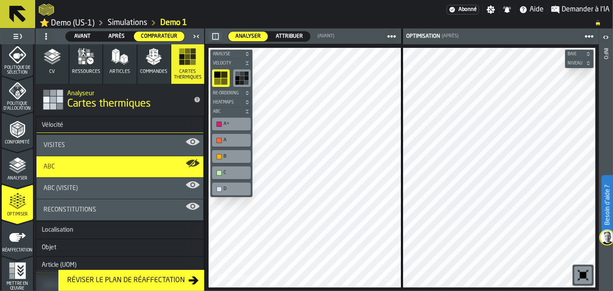
click at [15, 205] on icon "menu Optimiser" at bounding box center [14, 201] width 7 height 10
click at [27, 33] on div "button-toggle-Basculer le menu complet" at bounding box center [17, 36] width 31 height 12
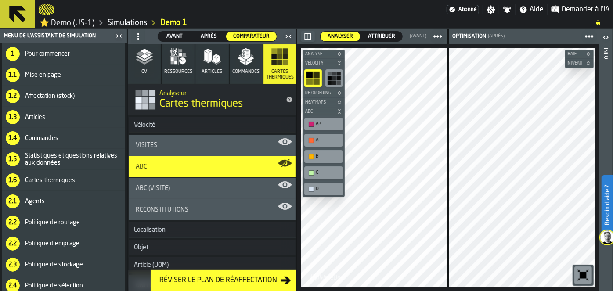
click at [25, 9] on icon at bounding box center [17, 14] width 21 height 21
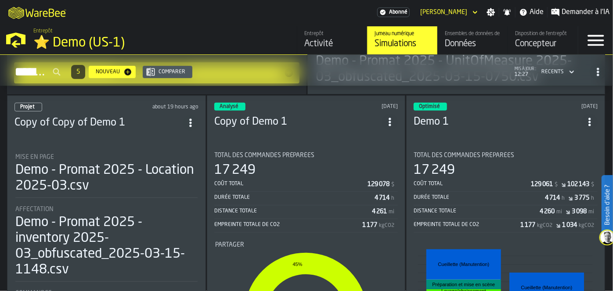
scroll to position [246, 0]
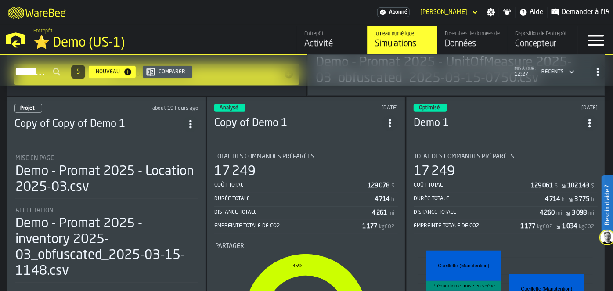
click at [336, 146] on section "Total des commandes préparées 17 249 Coût total 129 078 $ Durée totale 4 714 h …" at bounding box center [306, 268] width 184 height 244
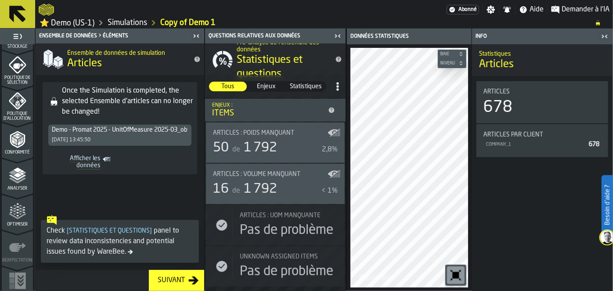
scroll to position [401, 0]
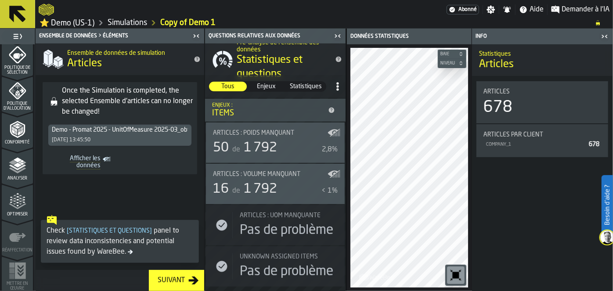
click at [11, 188] on div "Optimiser" at bounding box center [17, 202] width 31 height 29
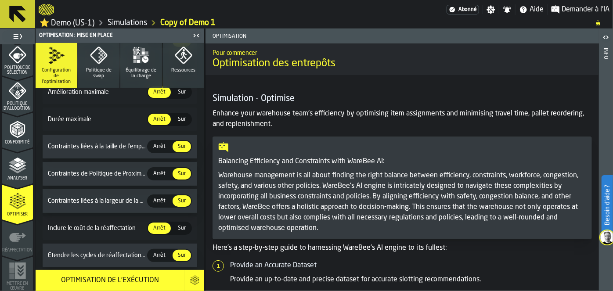
scroll to position [229, 0]
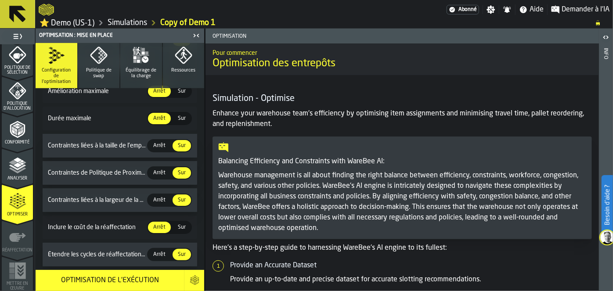
click at [12, 5] on icon at bounding box center [17, 14] width 21 height 21
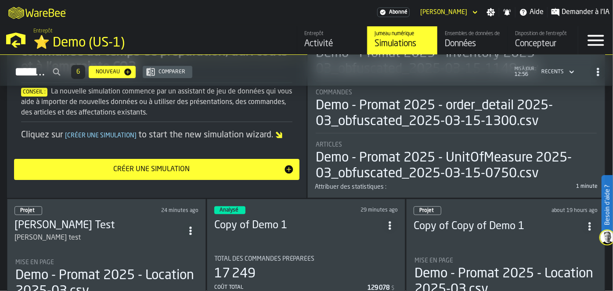
scroll to position [155, 0]
